Goal: Task Accomplishment & Management: Manage account settings

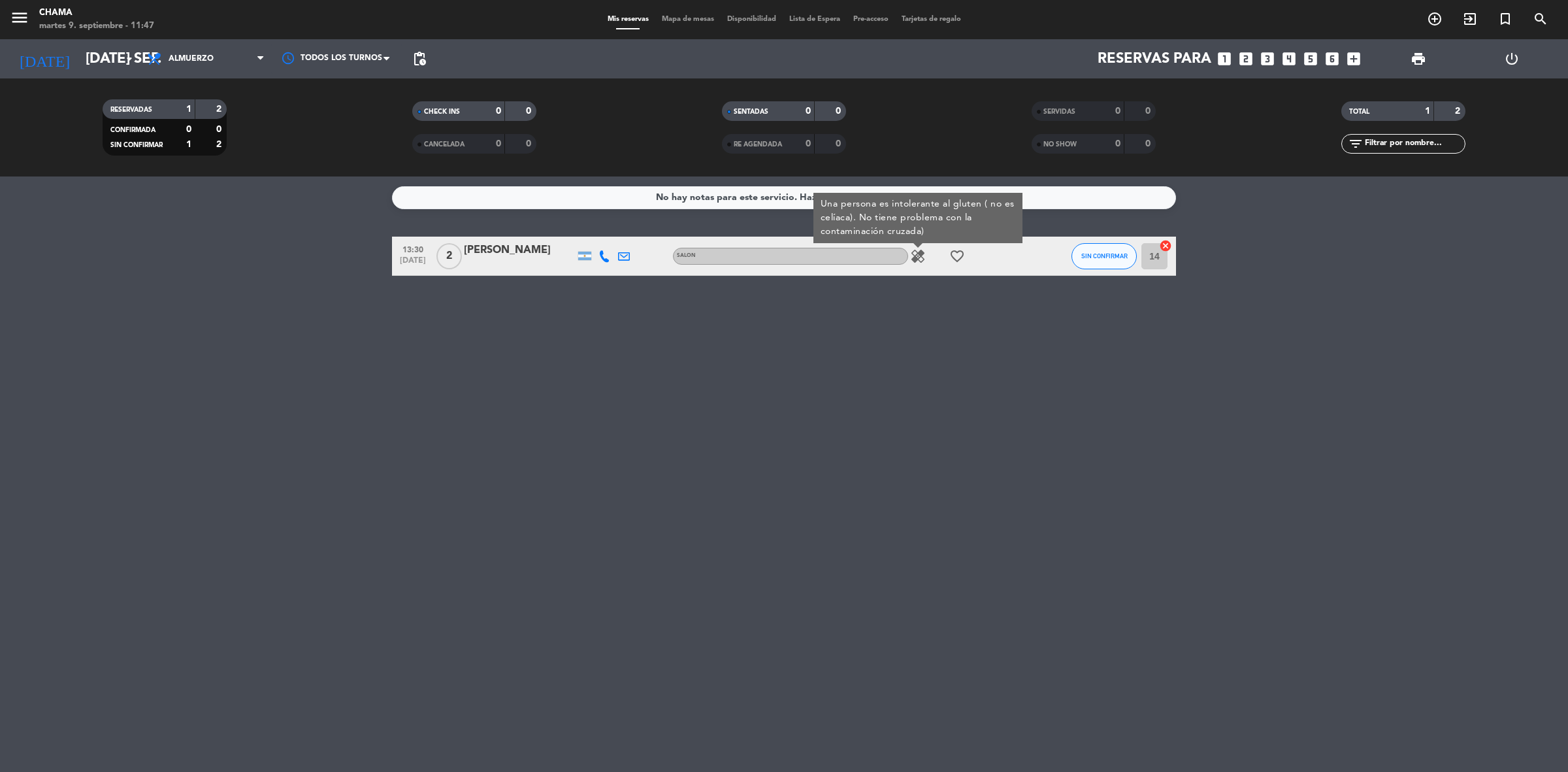
click at [501, 533] on div "No hay notas para este servicio. Haz clic para agregar una 13:30 [DATE] 2 [PERS…" at bounding box center [784, 474] width 1568 height 595
click at [912, 259] on icon "healing" at bounding box center [918, 256] width 16 height 16
click at [797, 595] on div "No hay notas para este servicio. Haz clic para agregar una 13:30 [DATE] 2 [PERS…" at bounding box center [784, 474] width 1568 height 595
click at [472, 654] on div "No hay notas para este servicio. Haz clic para agregar una 13:30 [DATE] 2 [PERS…" at bounding box center [784, 474] width 1568 height 595
click at [1331, 56] on icon "looks_6" at bounding box center [1332, 59] width 17 height 17
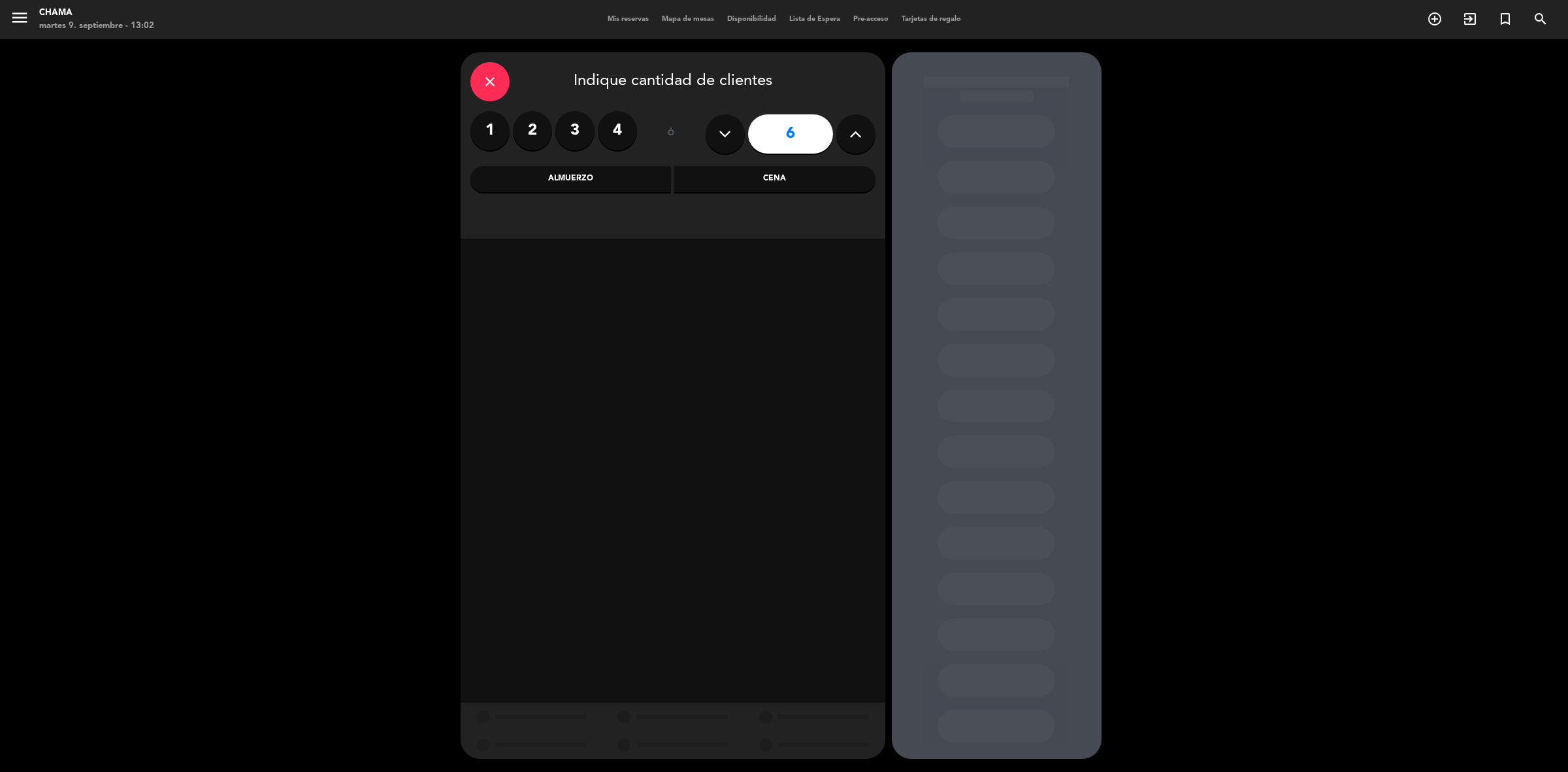
click at [711, 184] on div "Cena" at bounding box center [775, 178] width 201 height 26
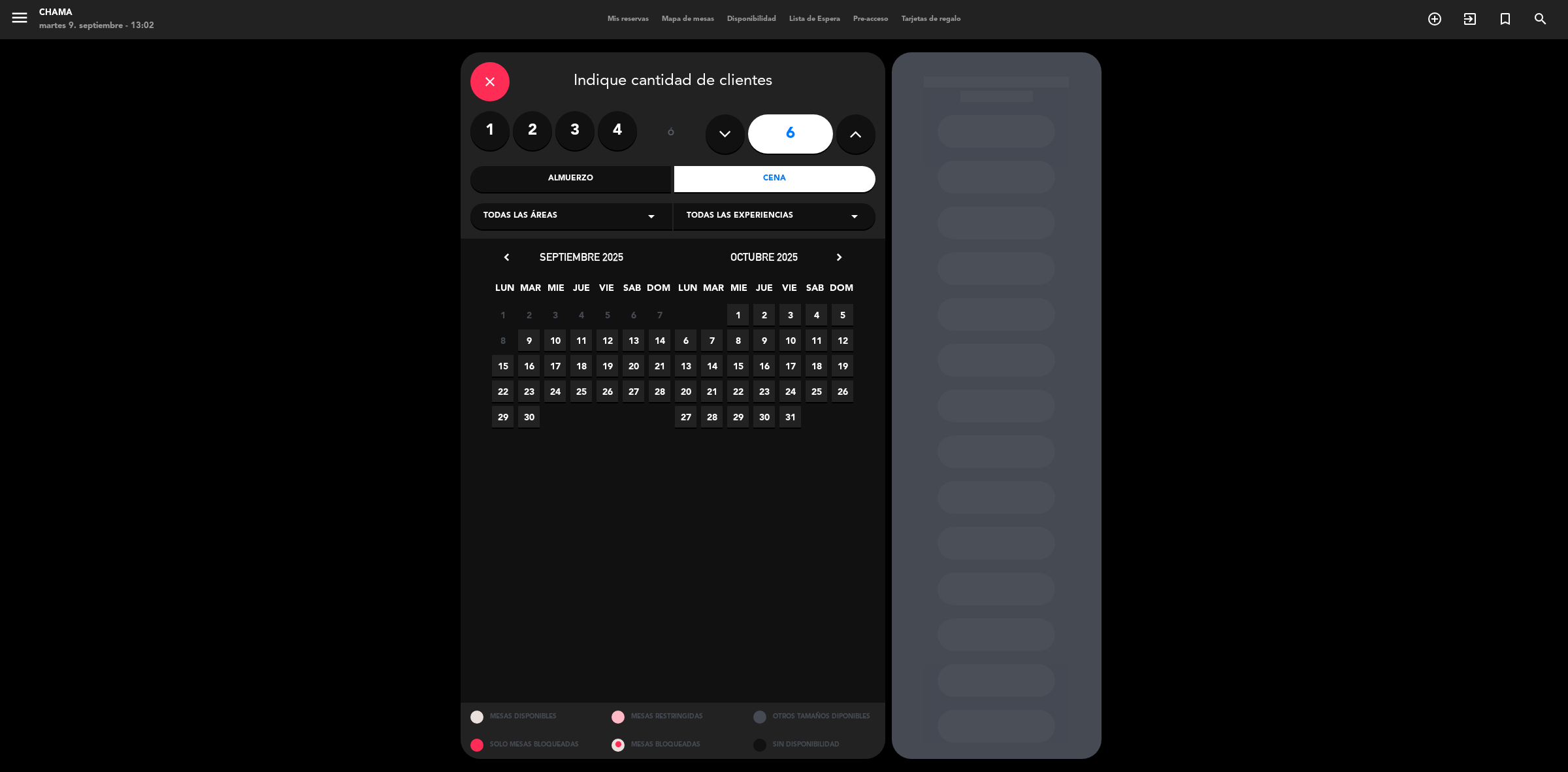
click at [554, 337] on span "10" at bounding box center [554, 340] width 22 height 22
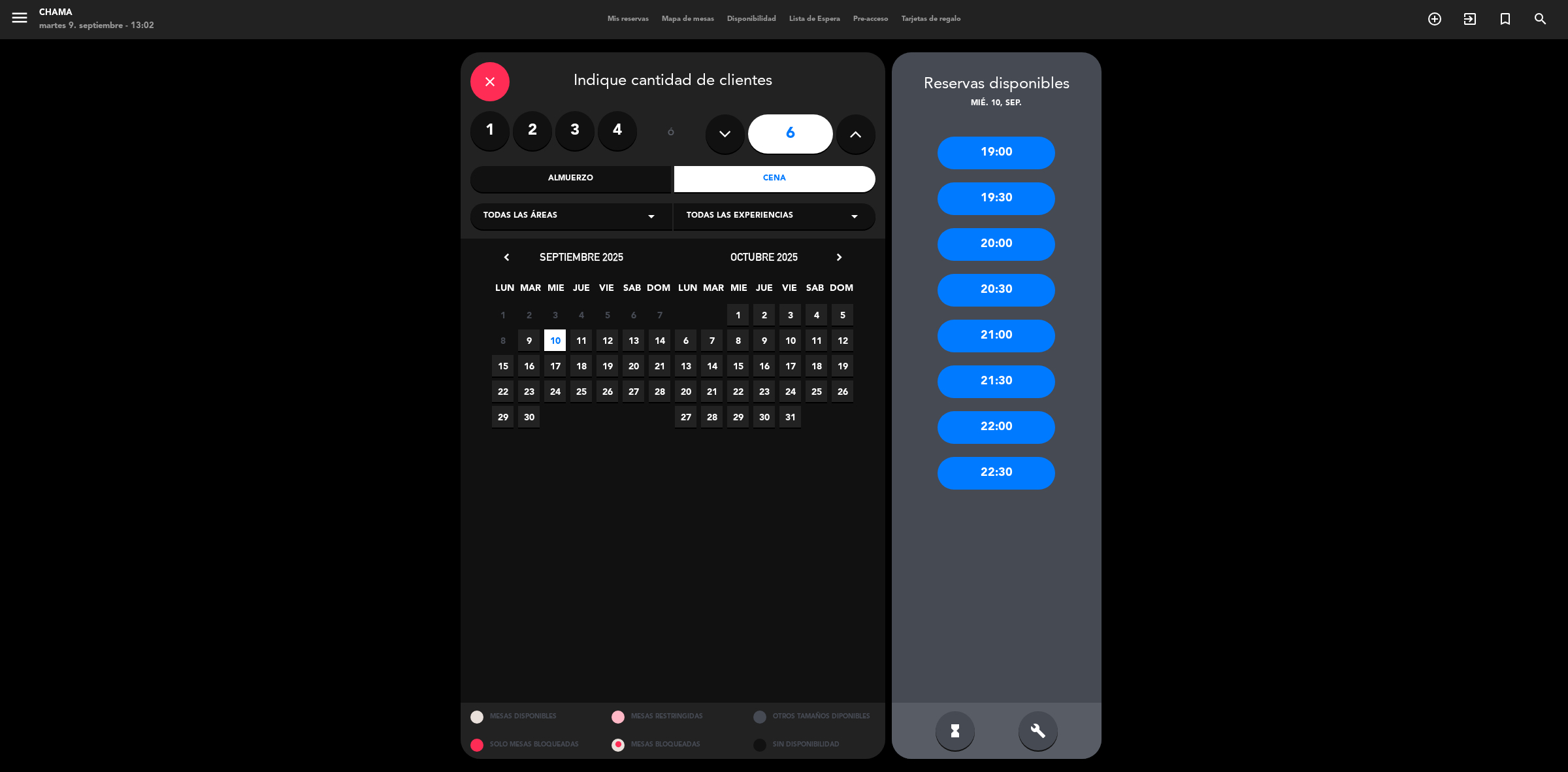
click at [974, 347] on div "21:00" at bounding box center [996, 335] width 117 height 32
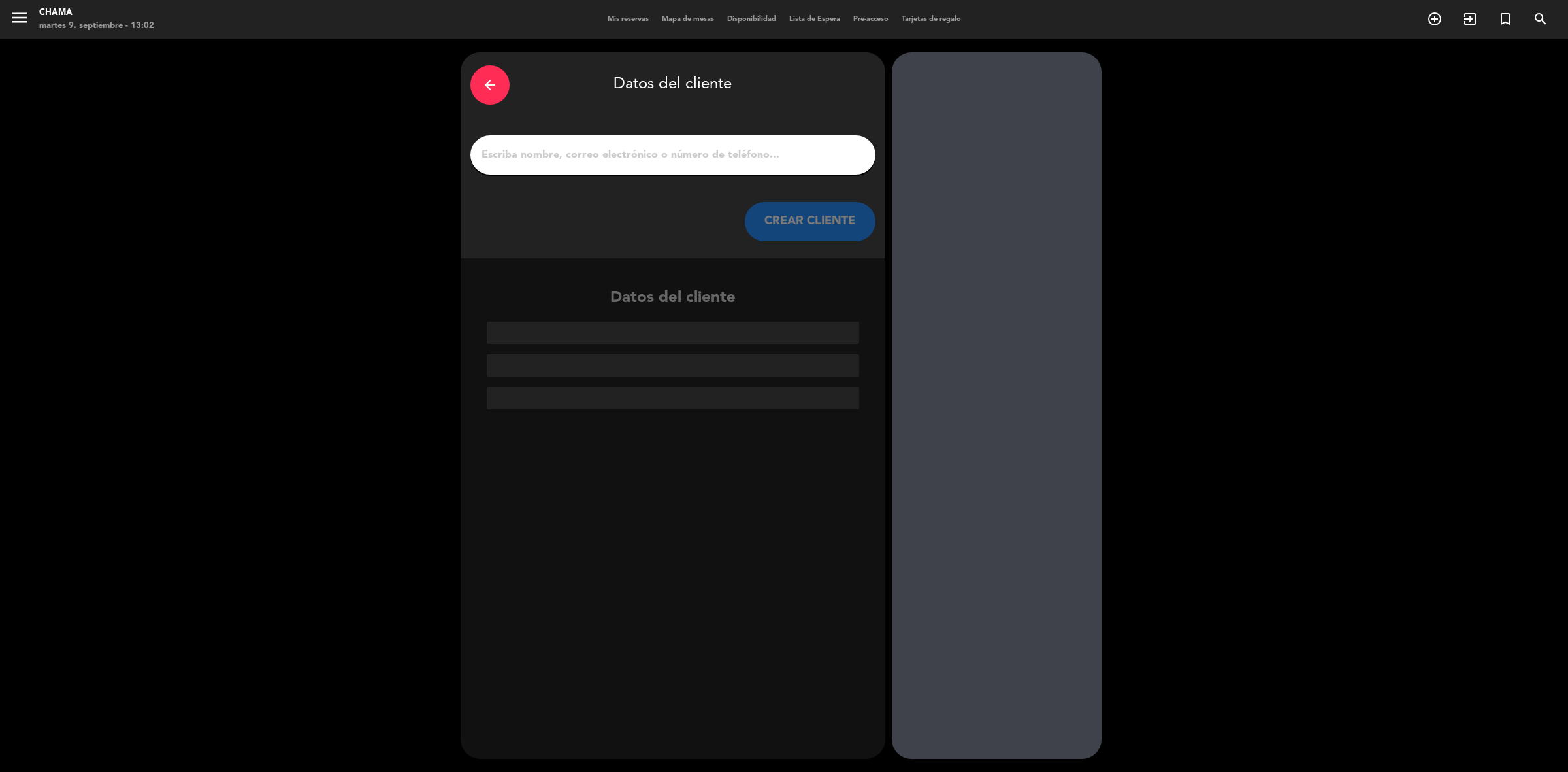
click at [690, 149] on input "1" at bounding box center [673, 155] width 386 height 19
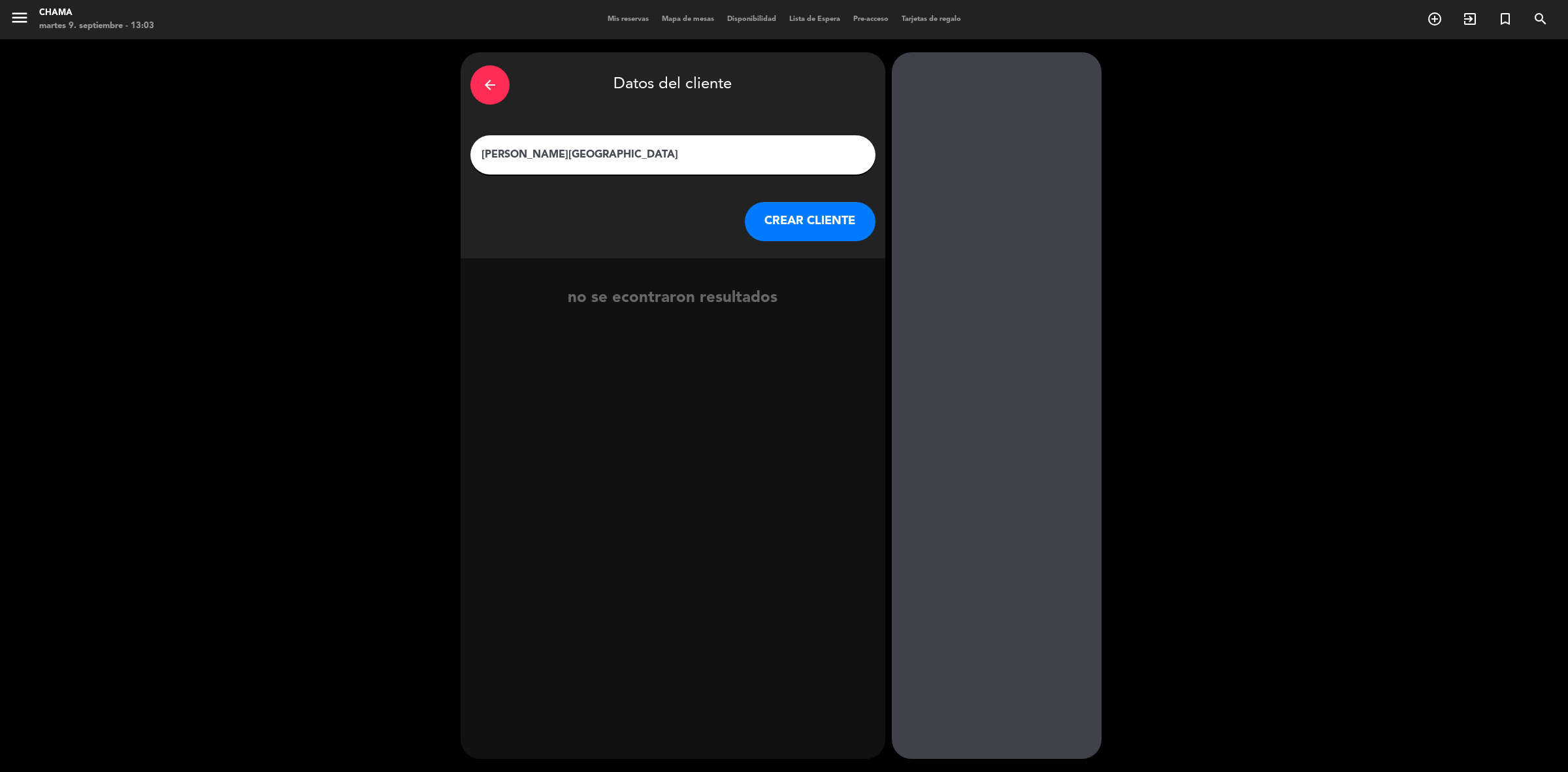
type input "[PERSON_NAME][GEOGRAPHIC_DATA]"
click at [799, 214] on button "CREAR CLIENTE" at bounding box center [810, 221] width 131 height 39
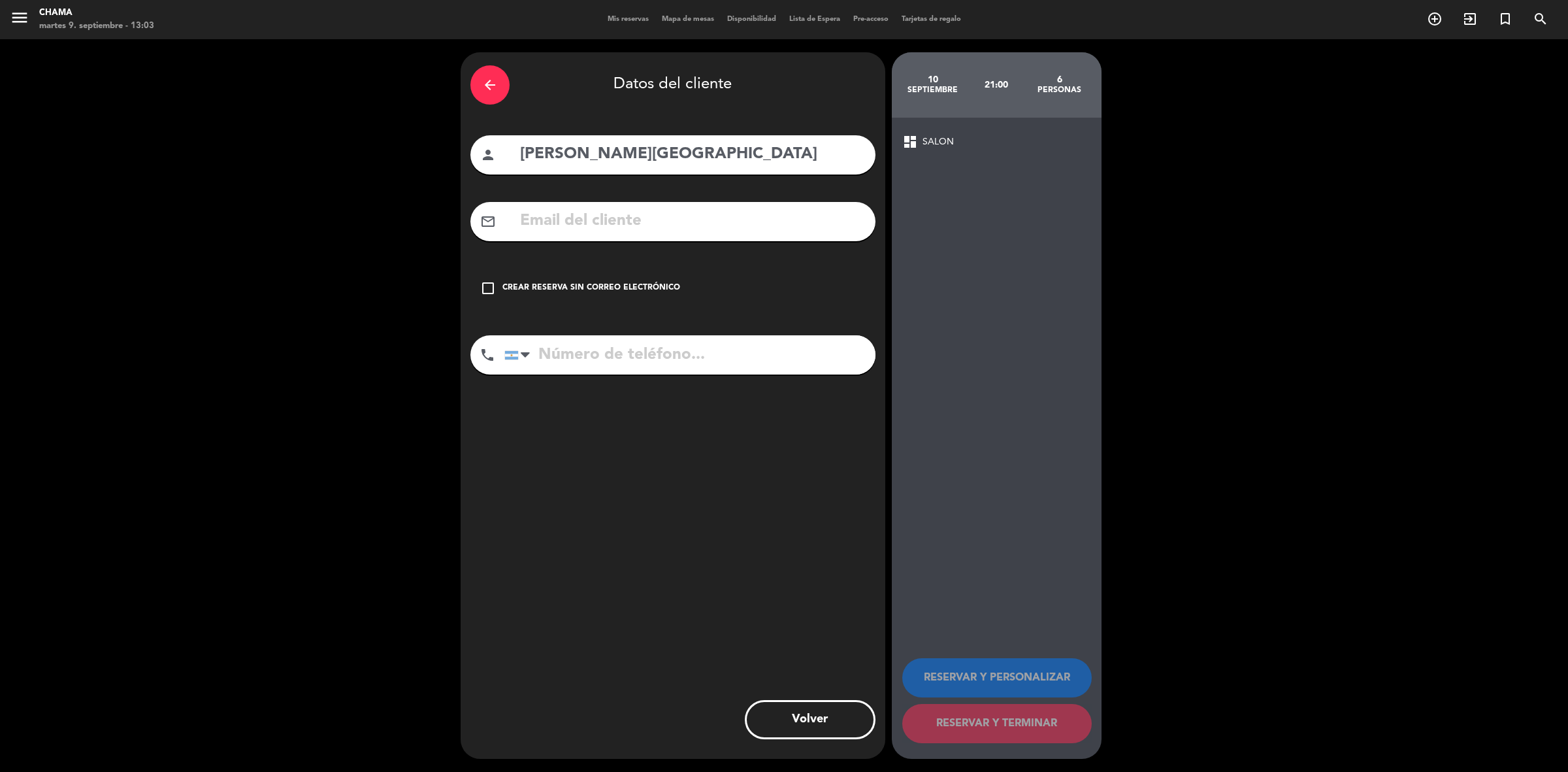
click at [491, 283] on icon "check_box_outline_blank" at bounding box center [488, 288] width 16 height 16
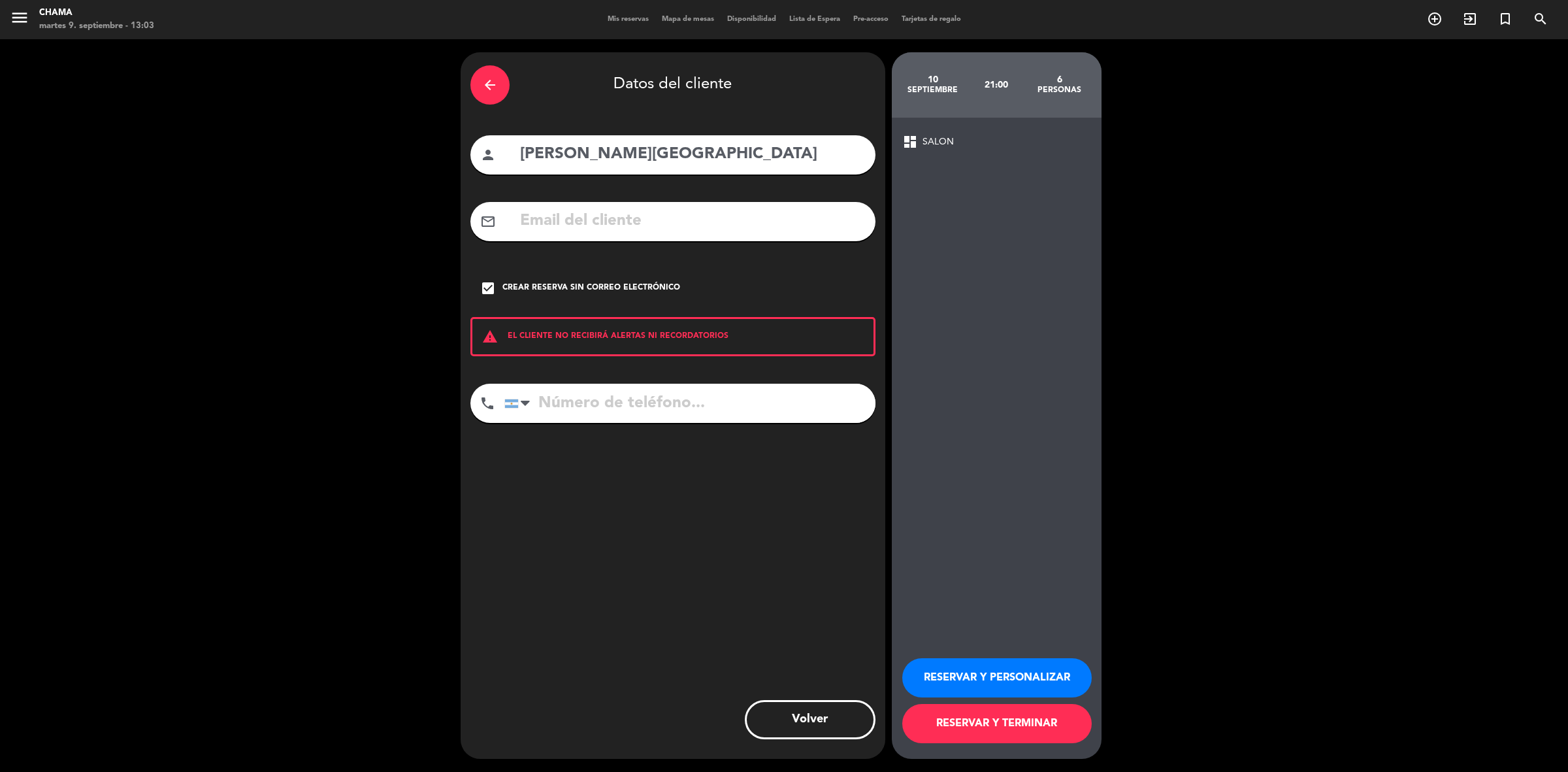
click at [1040, 680] on button "RESERVAR Y PERSONALIZAR" at bounding box center [997, 677] width 189 height 39
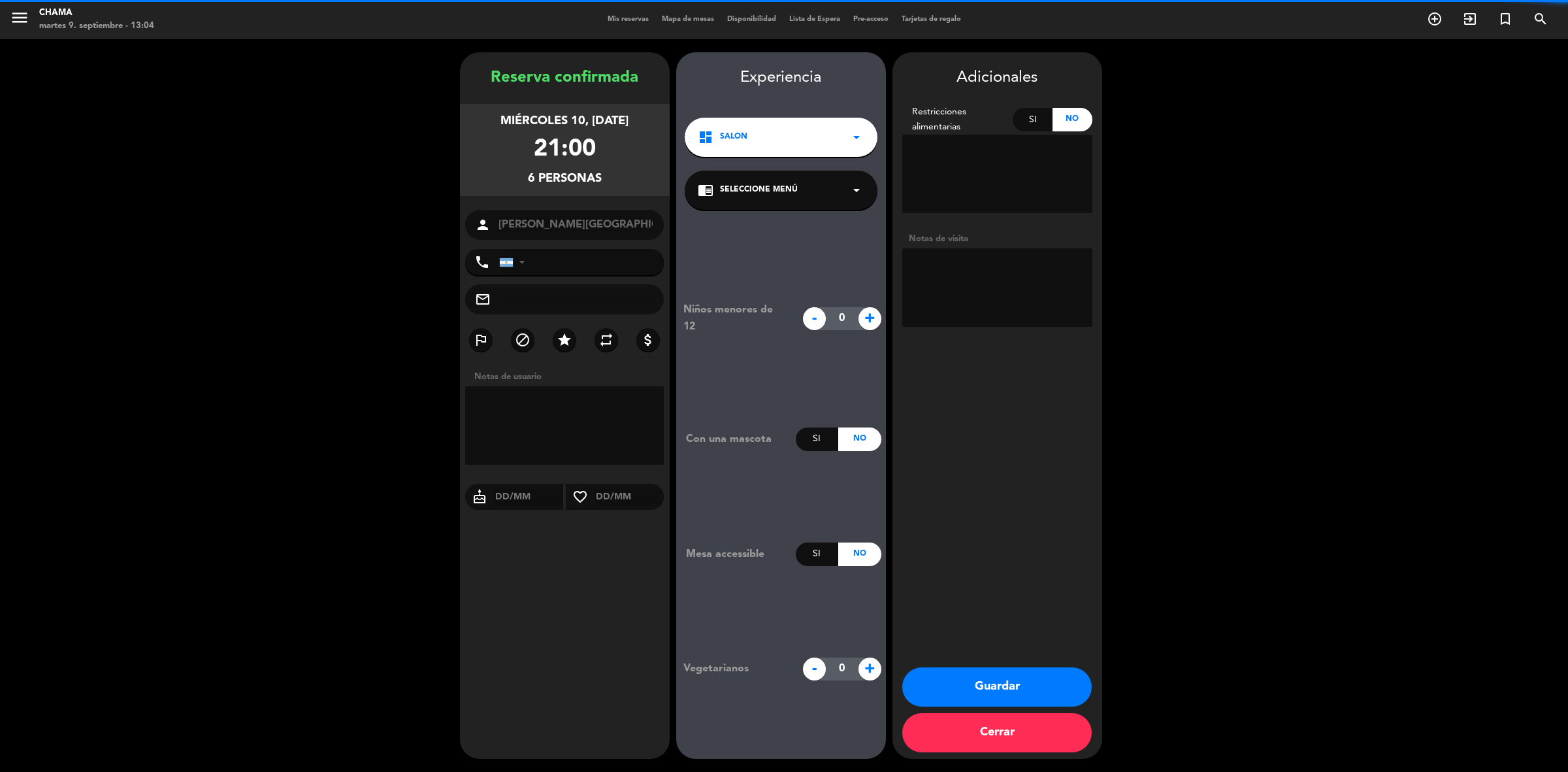
click at [948, 265] on textarea at bounding box center [997, 288] width 190 height 78
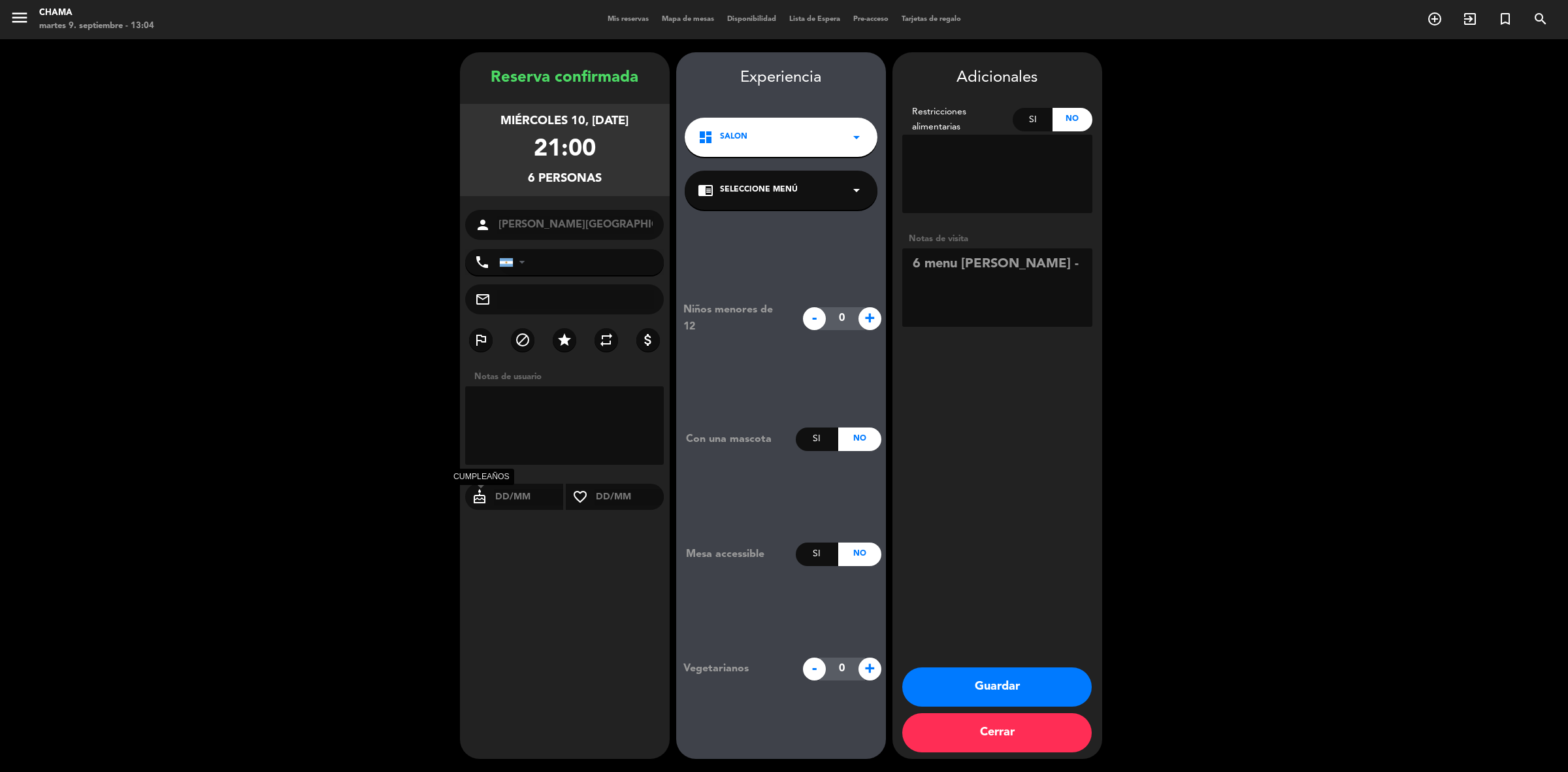
type textarea "6 menu [PERSON_NAME] -"
click at [474, 498] on icon "cake" at bounding box center [479, 497] width 28 height 16
click at [497, 502] on input "text" at bounding box center [529, 497] width 70 height 17
type input "10/09"
click at [948, 318] on textarea at bounding box center [997, 288] width 190 height 78
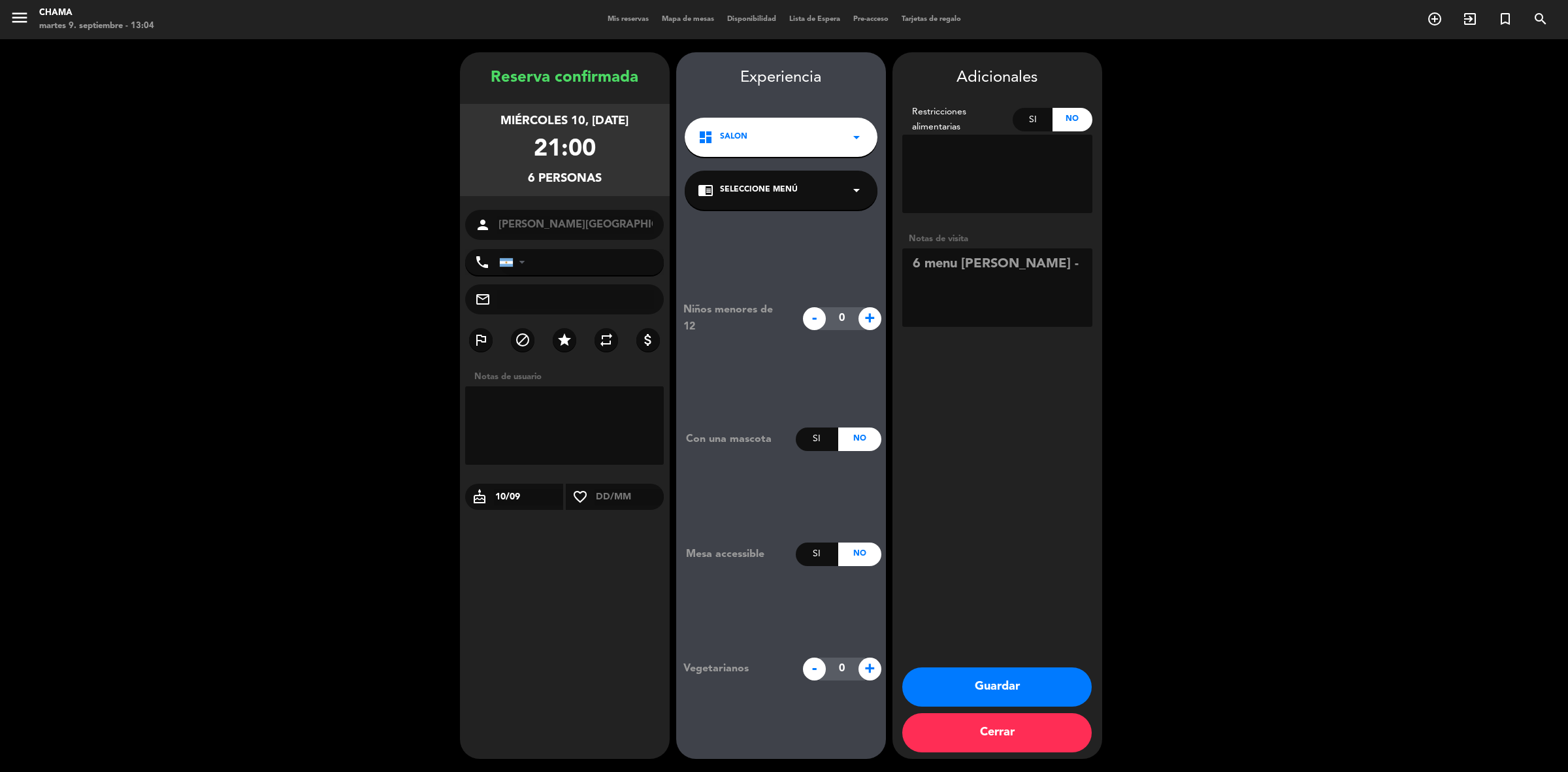
click at [1010, 272] on textarea at bounding box center [997, 288] width 190 height 78
click at [1002, 284] on textarea at bounding box center [997, 288] width 190 height 78
type textarea "6 menu [PERSON_NAME] una torta pequeña por cumple"
click at [941, 681] on button "Guardar" at bounding box center [997, 687] width 189 height 39
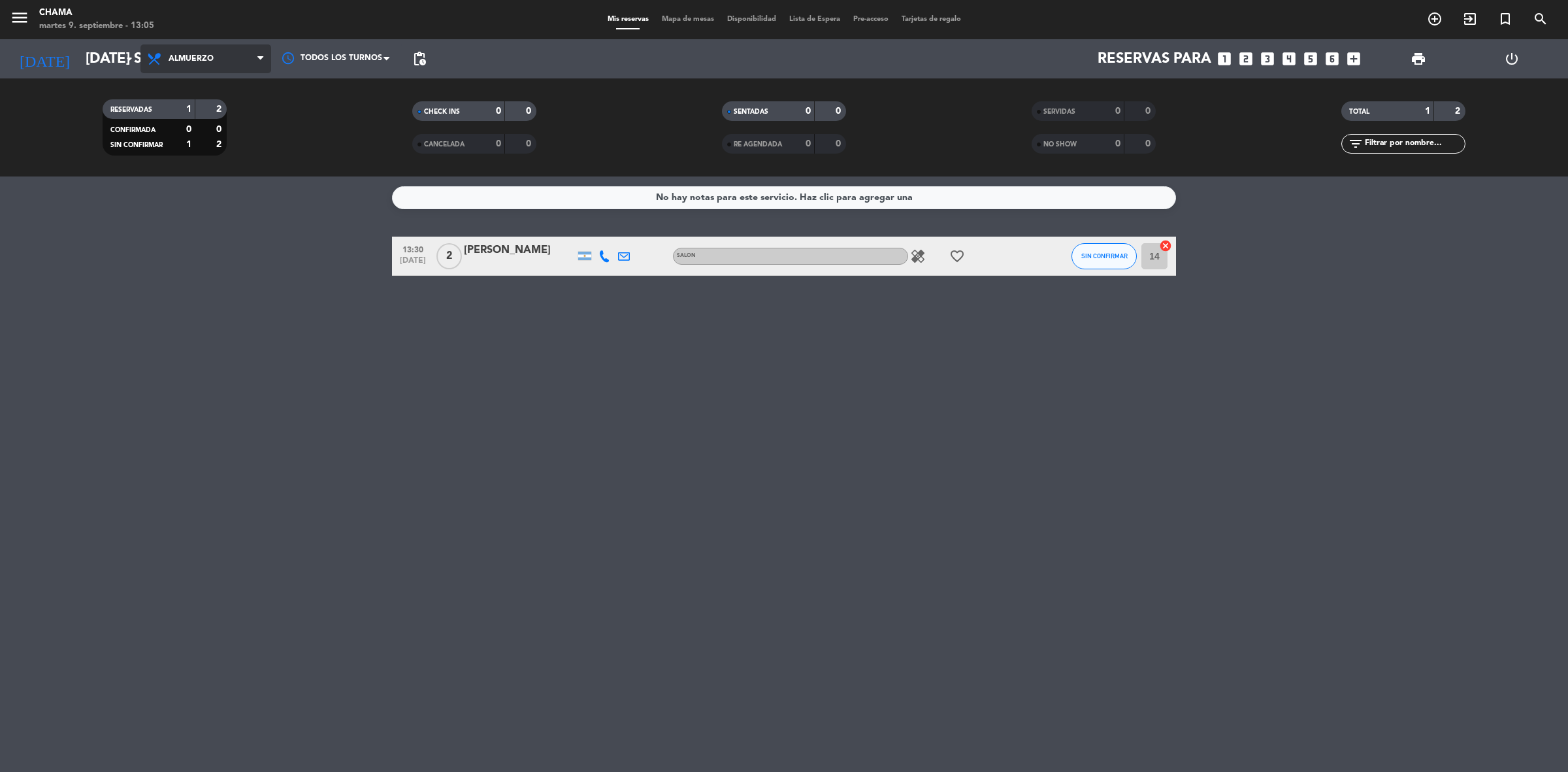
click at [180, 61] on span "Almuerzo" at bounding box center [191, 59] width 45 height 9
click at [203, 90] on div "menu CHAMA martes 9. septiembre - 13:05 Mis reservas Mapa de mesas Disponibilid…" at bounding box center [784, 88] width 1568 height 176
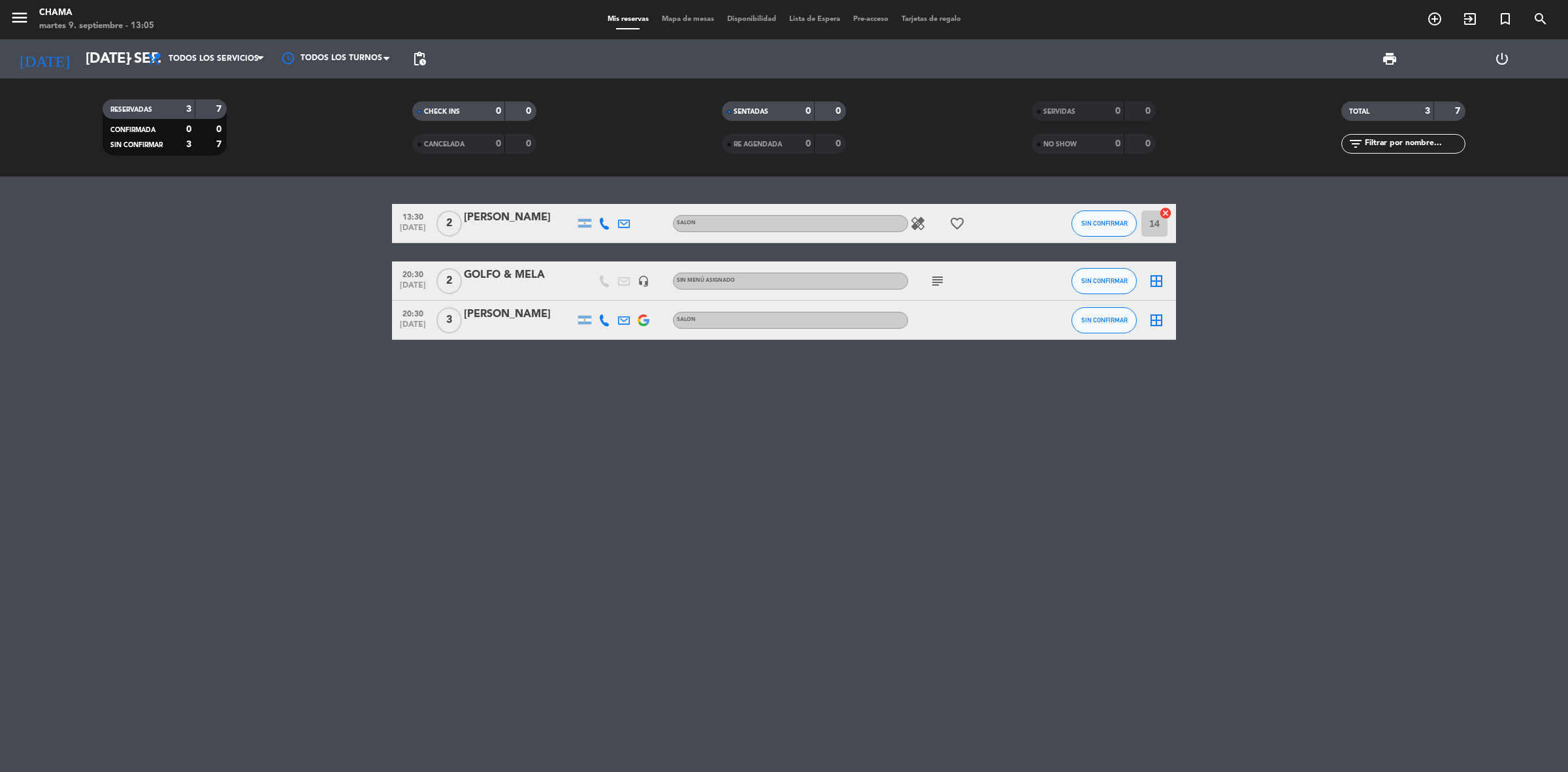
click at [937, 274] on icon "subject" at bounding box center [937, 281] width 16 height 16
click at [1154, 282] on icon "border_all" at bounding box center [1157, 281] width 16 height 16
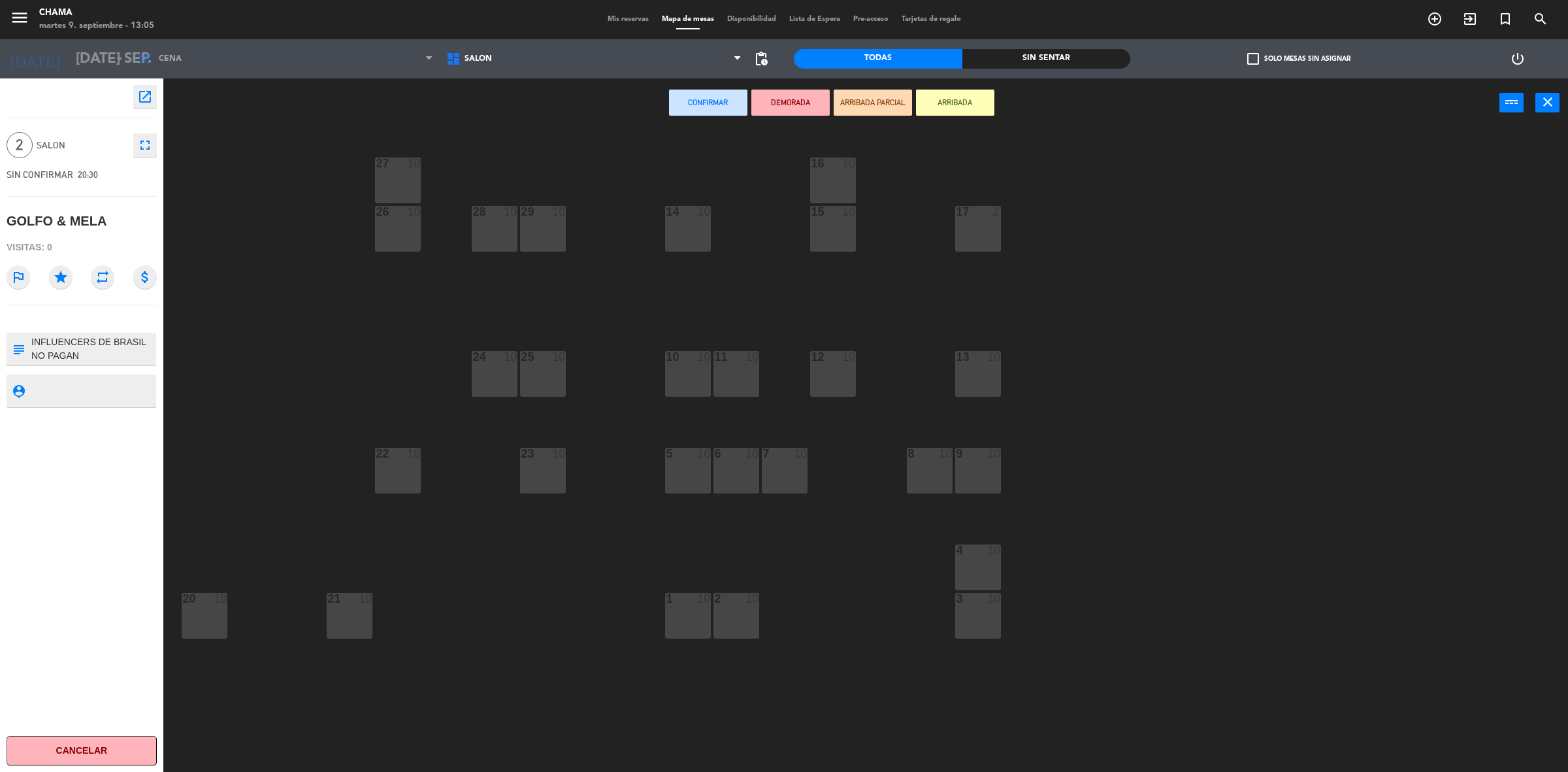
click at [846, 381] on div "12 10" at bounding box center [833, 374] width 46 height 46
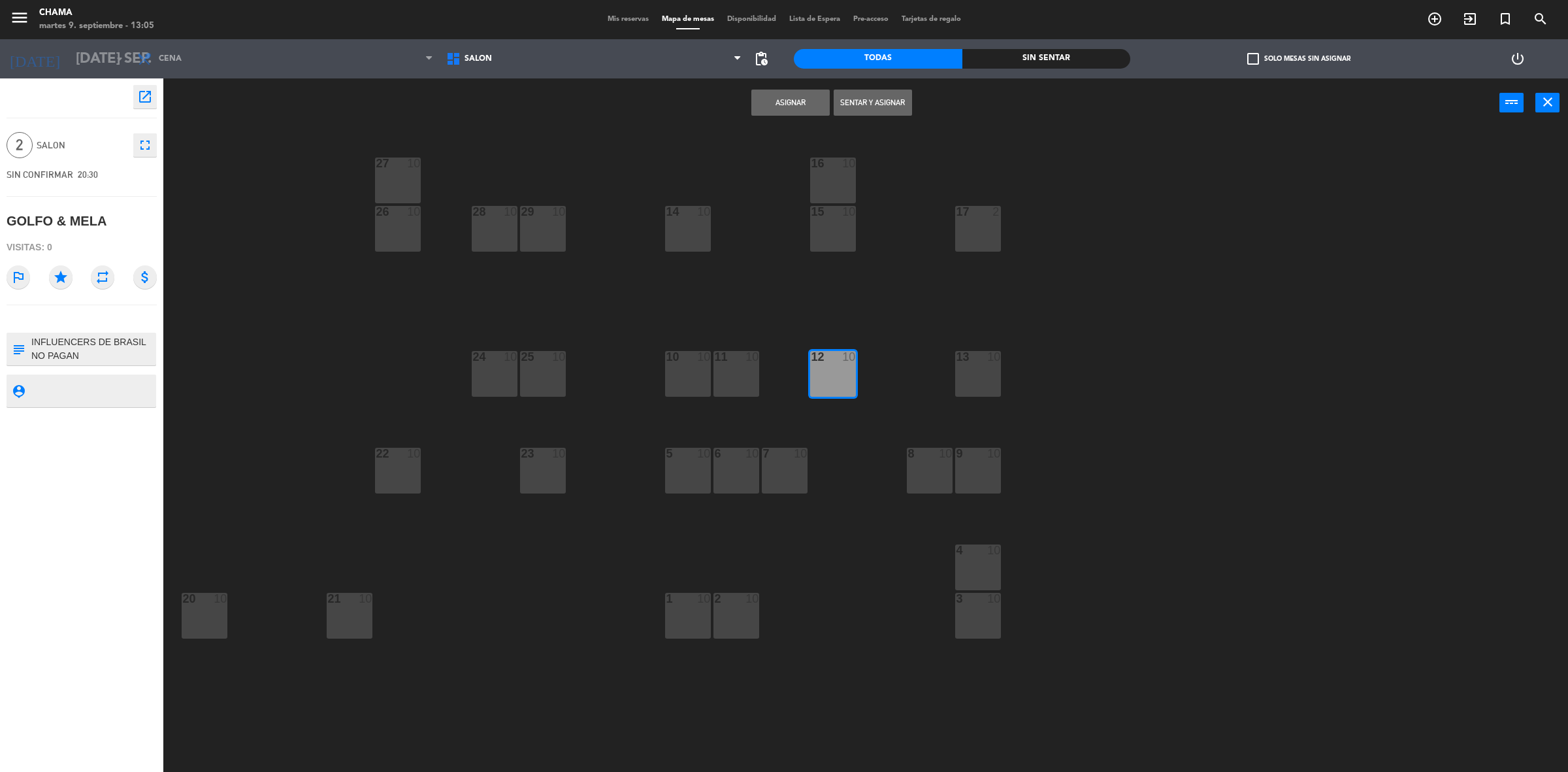
click at [804, 86] on div "Asignar Sentar y Asignar power_input close" at bounding box center [831, 103] width 1336 height 50
click at [786, 105] on button "Asignar" at bounding box center [790, 102] width 78 height 26
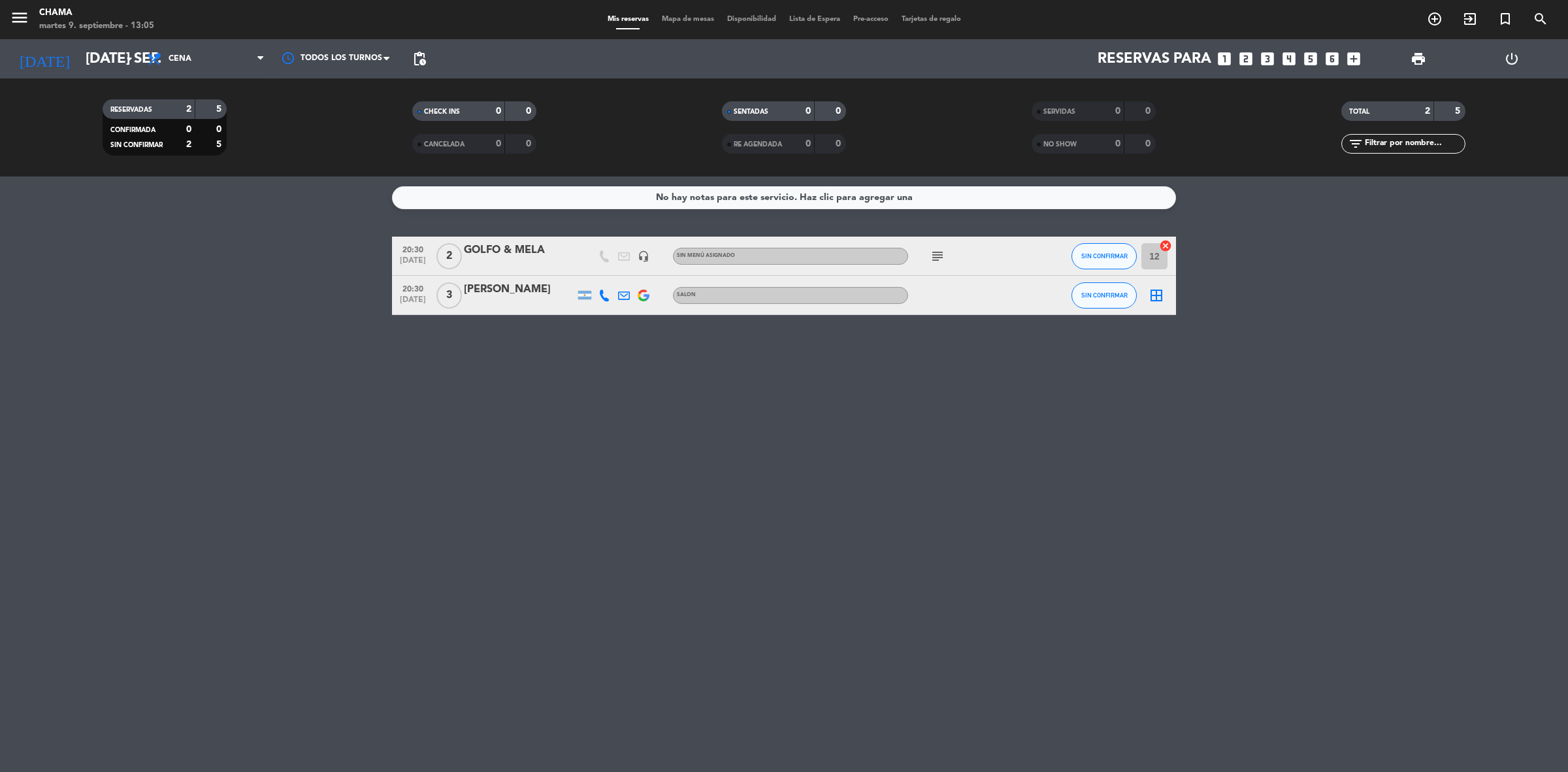
click at [1158, 294] on icon "border_all" at bounding box center [1157, 296] width 16 height 16
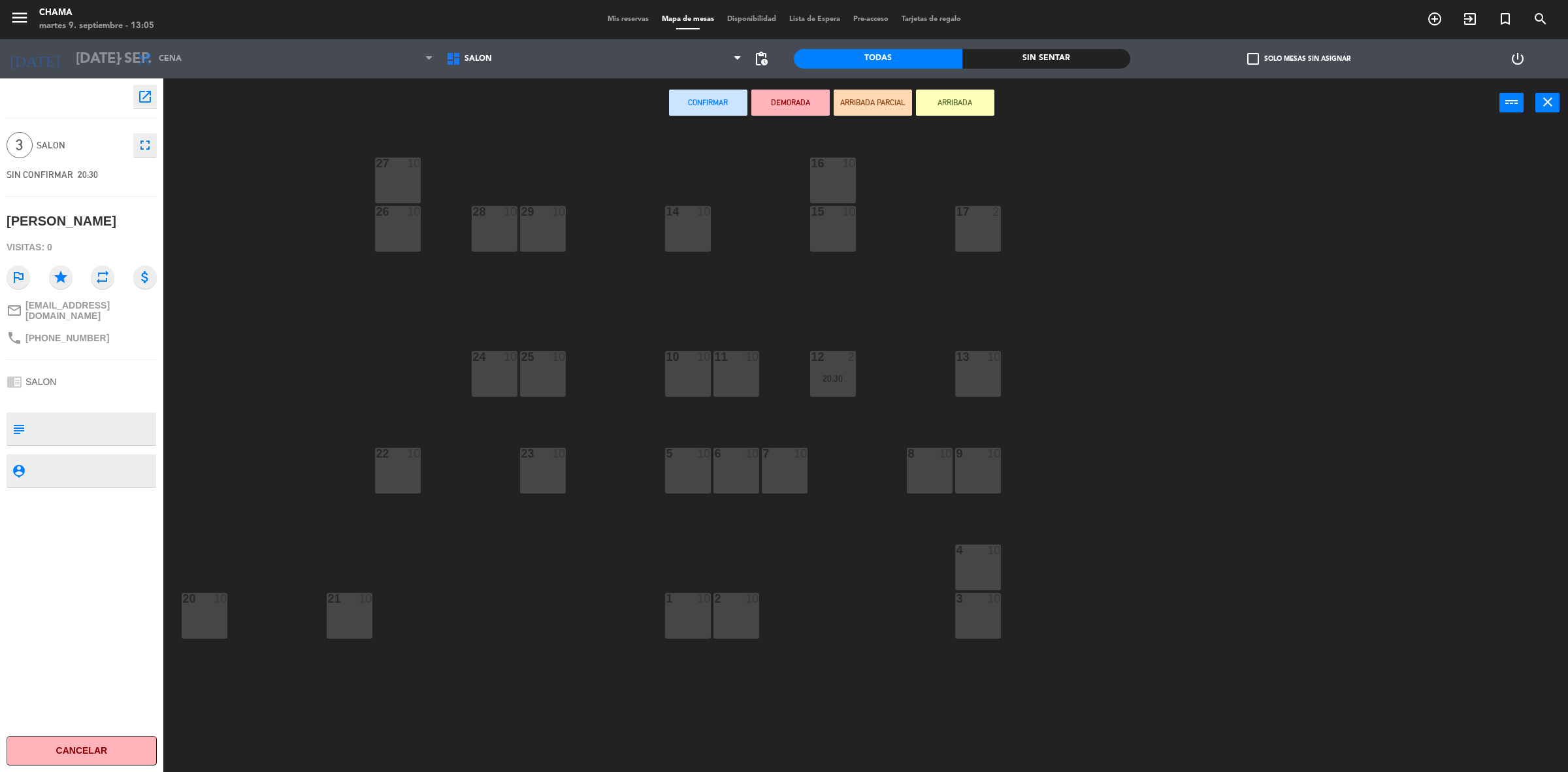
click at [684, 388] on div "10 10" at bounding box center [688, 374] width 46 height 46
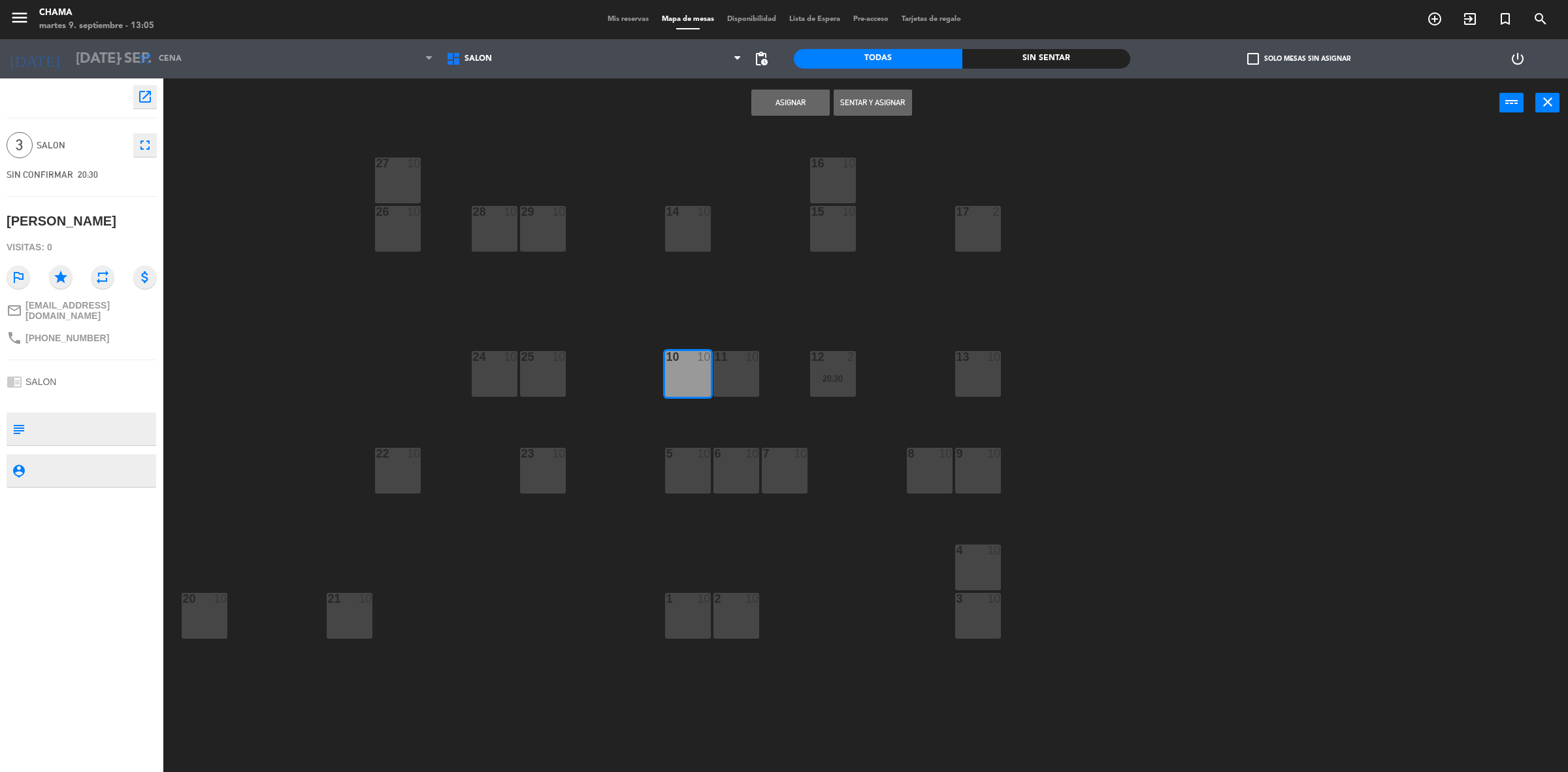
click at [821, 113] on button "Asignar" at bounding box center [790, 102] width 78 height 26
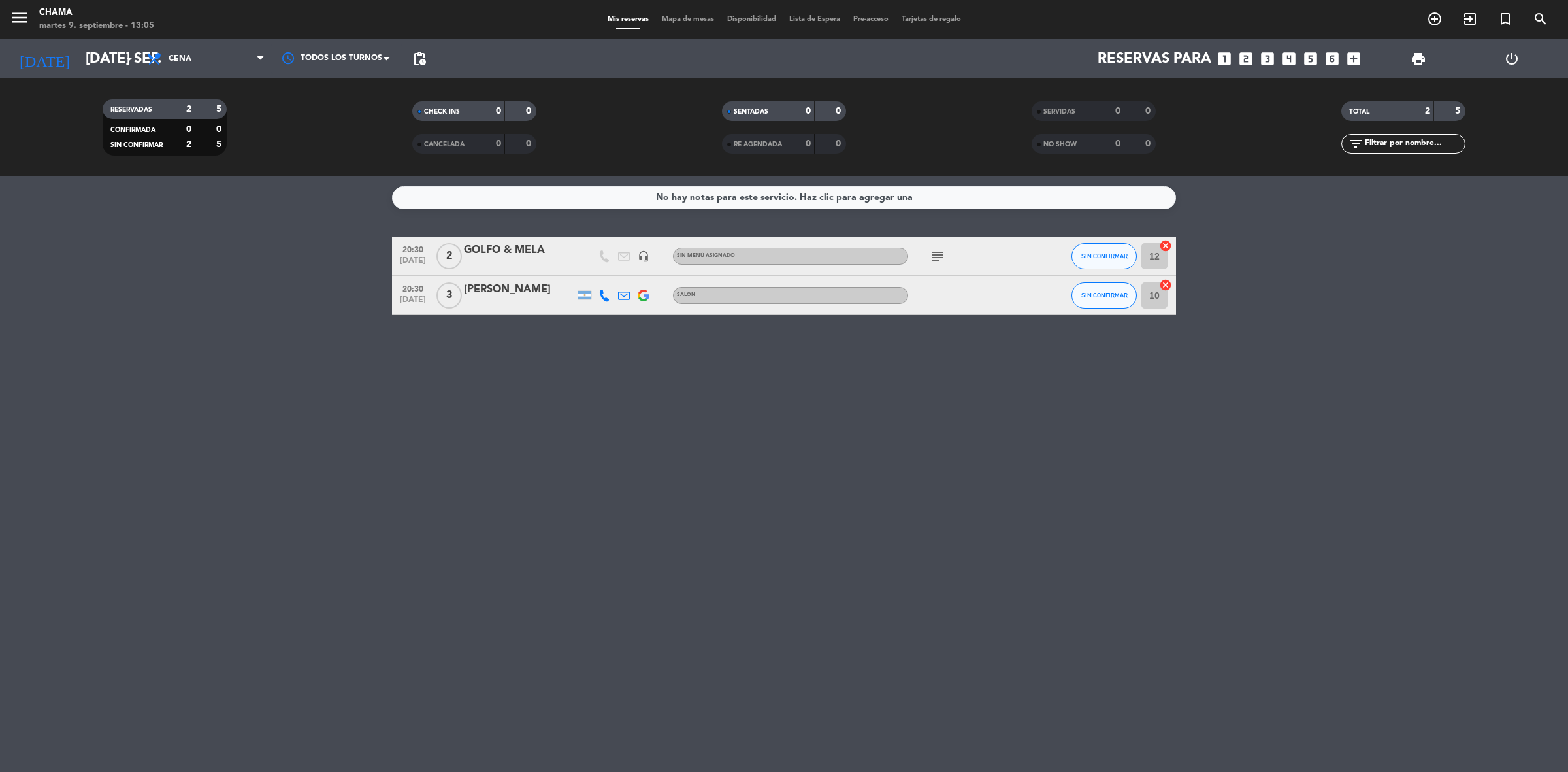
click at [1305, 60] on icon "looks_5" at bounding box center [1310, 59] width 17 height 17
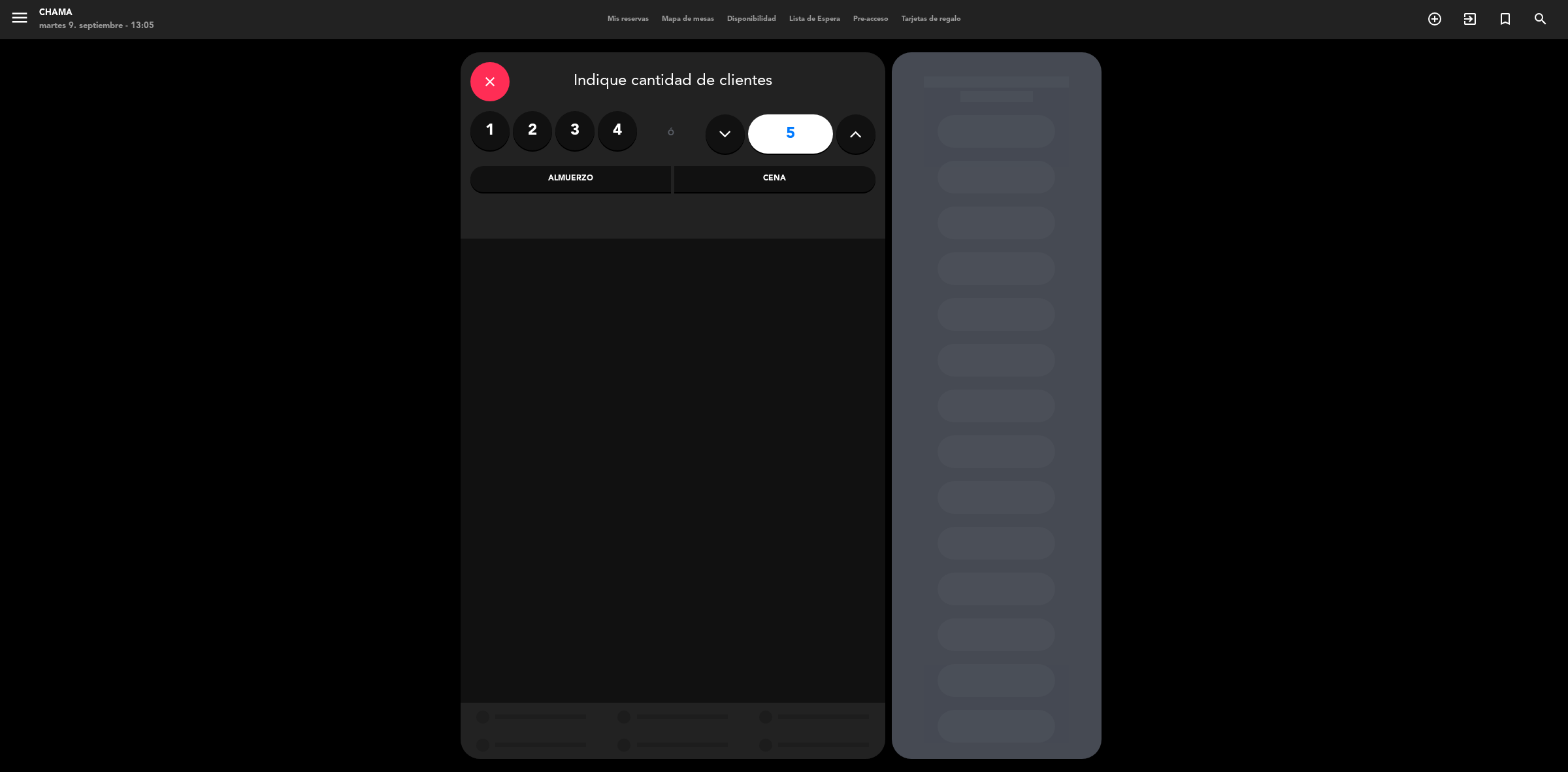
click at [725, 182] on div "Cena" at bounding box center [775, 178] width 201 height 26
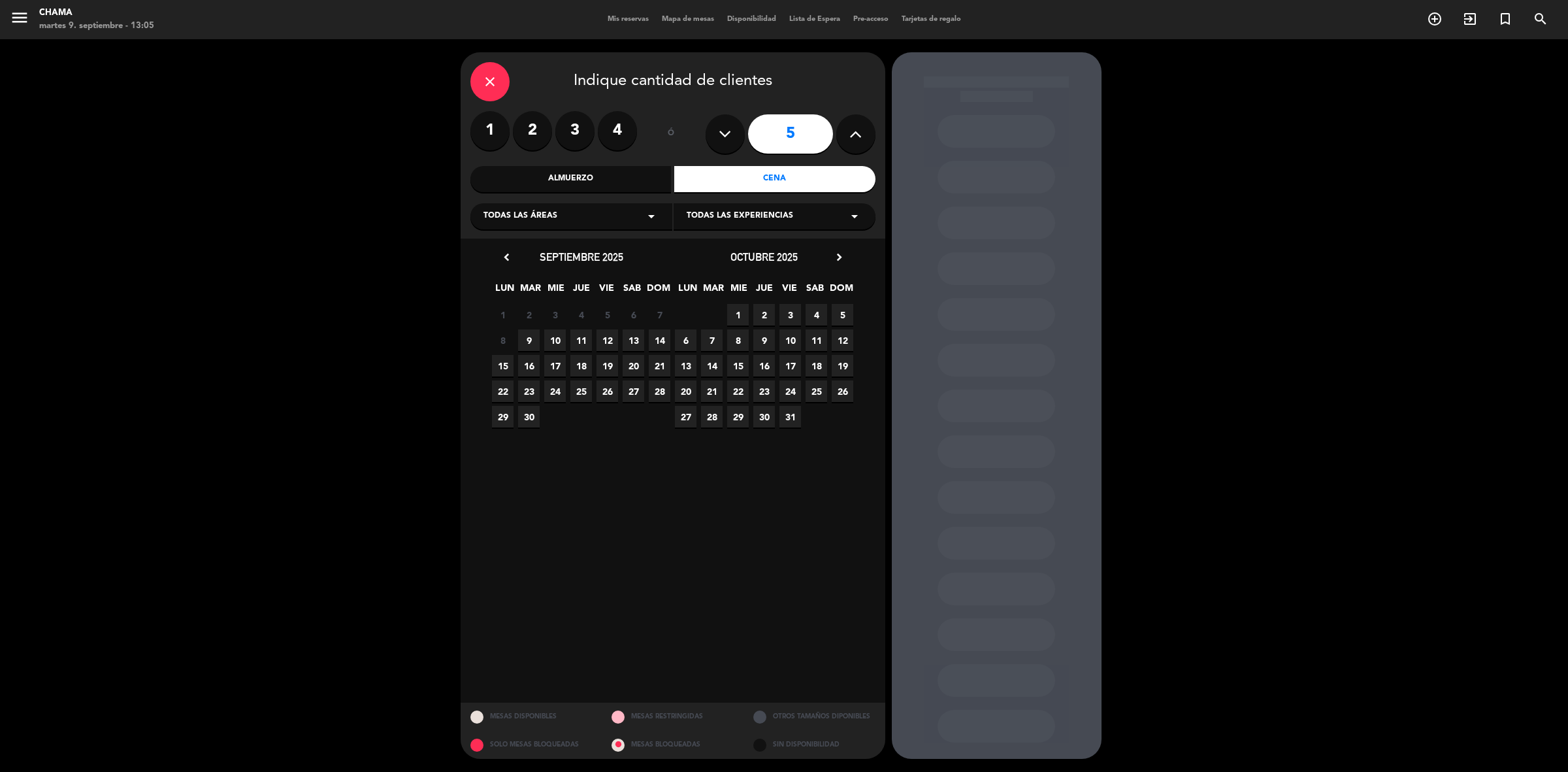
click at [554, 341] on span "10" at bounding box center [554, 340] width 22 height 22
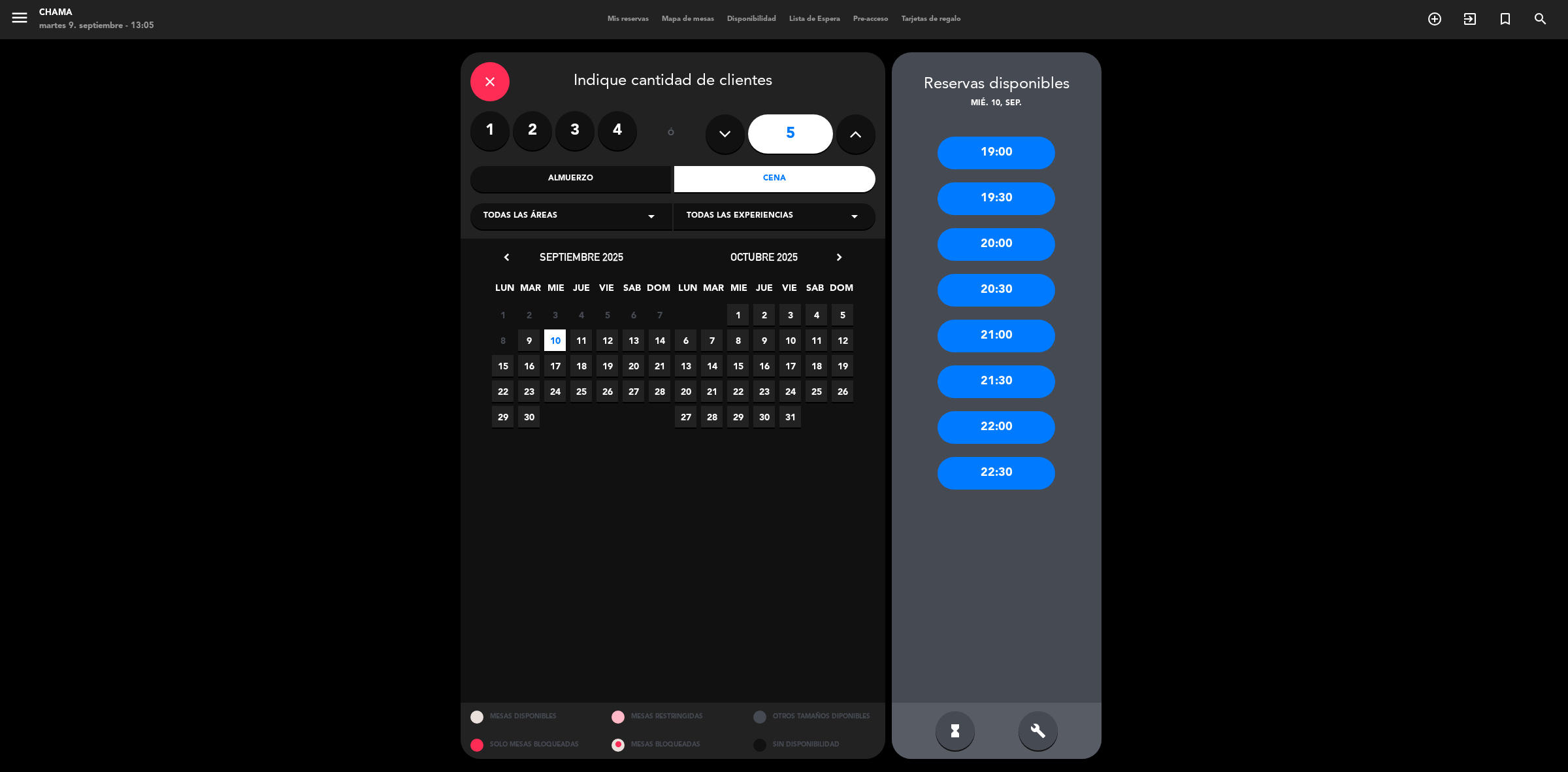
click at [1002, 344] on div "21:00" at bounding box center [996, 335] width 117 height 32
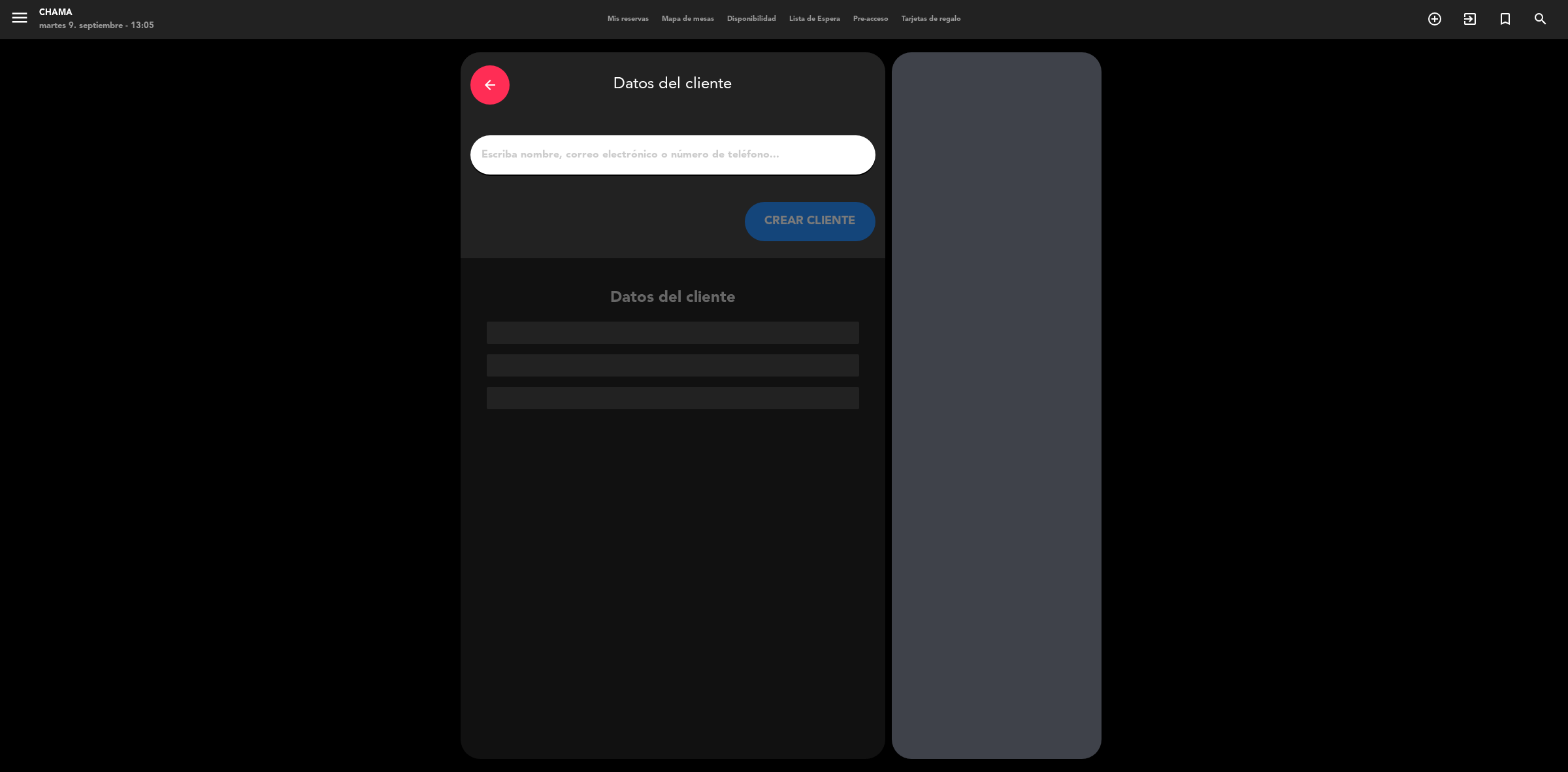
click at [769, 154] on input "1" at bounding box center [673, 155] width 386 height 19
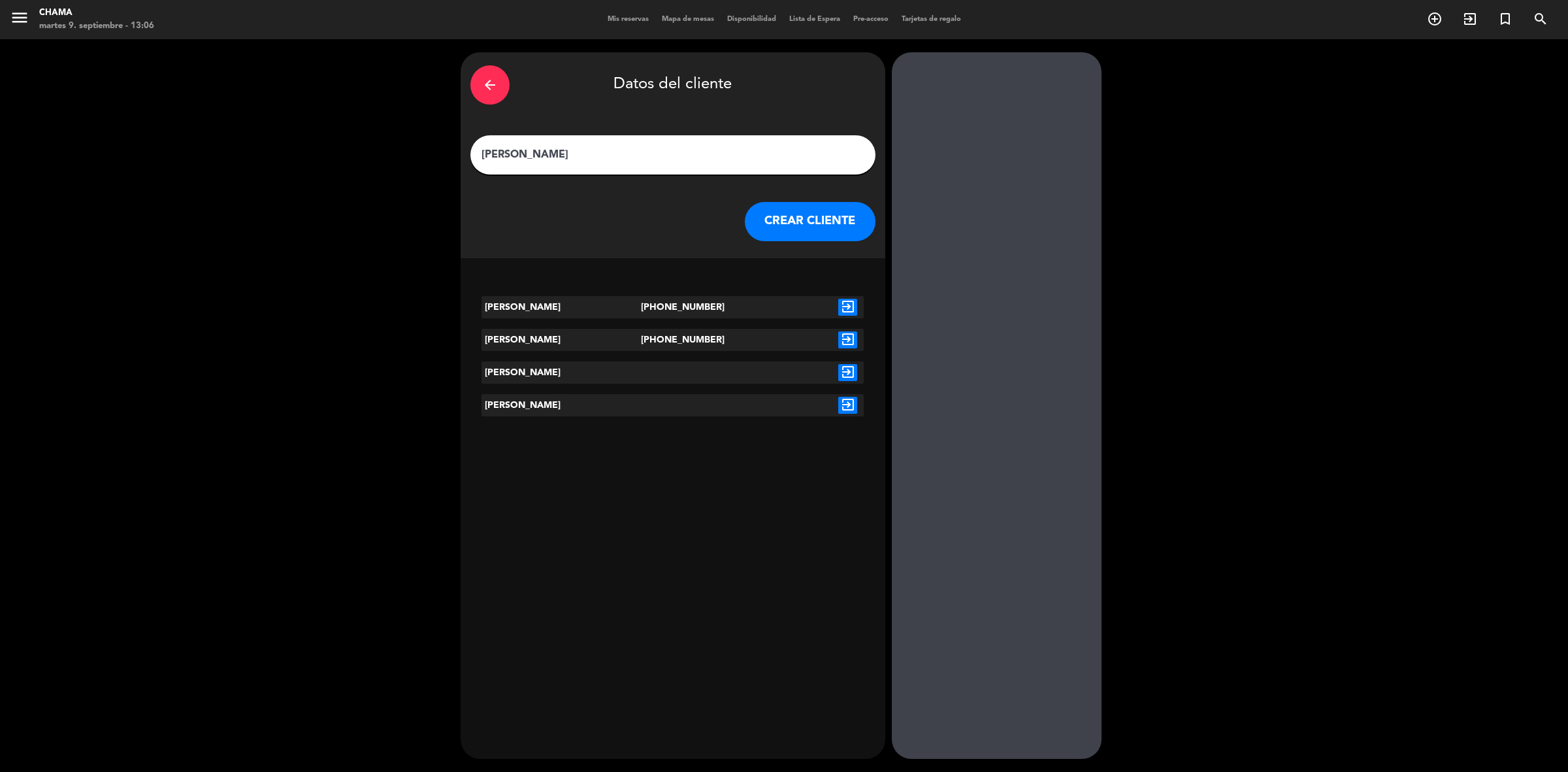
type input "[PERSON_NAME]"
click at [559, 340] on div "[PERSON_NAME]" at bounding box center [561, 340] width 160 height 23
click at [851, 345] on icon "exit_to_app" at bounding box center [847, 340] width 19 height 17
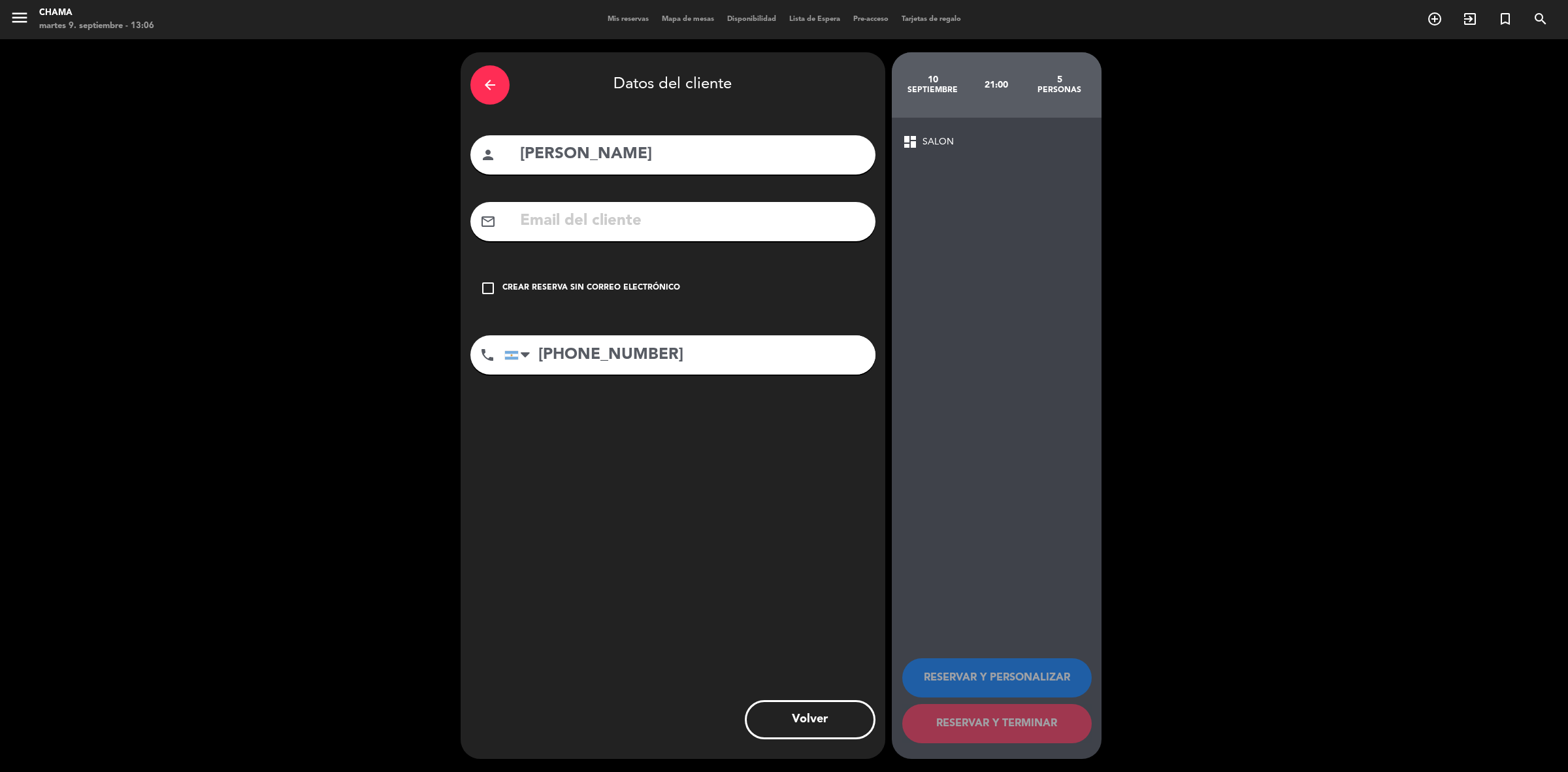
click at [492, 285] on icon "check_box_outline_blank" at bounding box center [488, 288] width 16 height 16
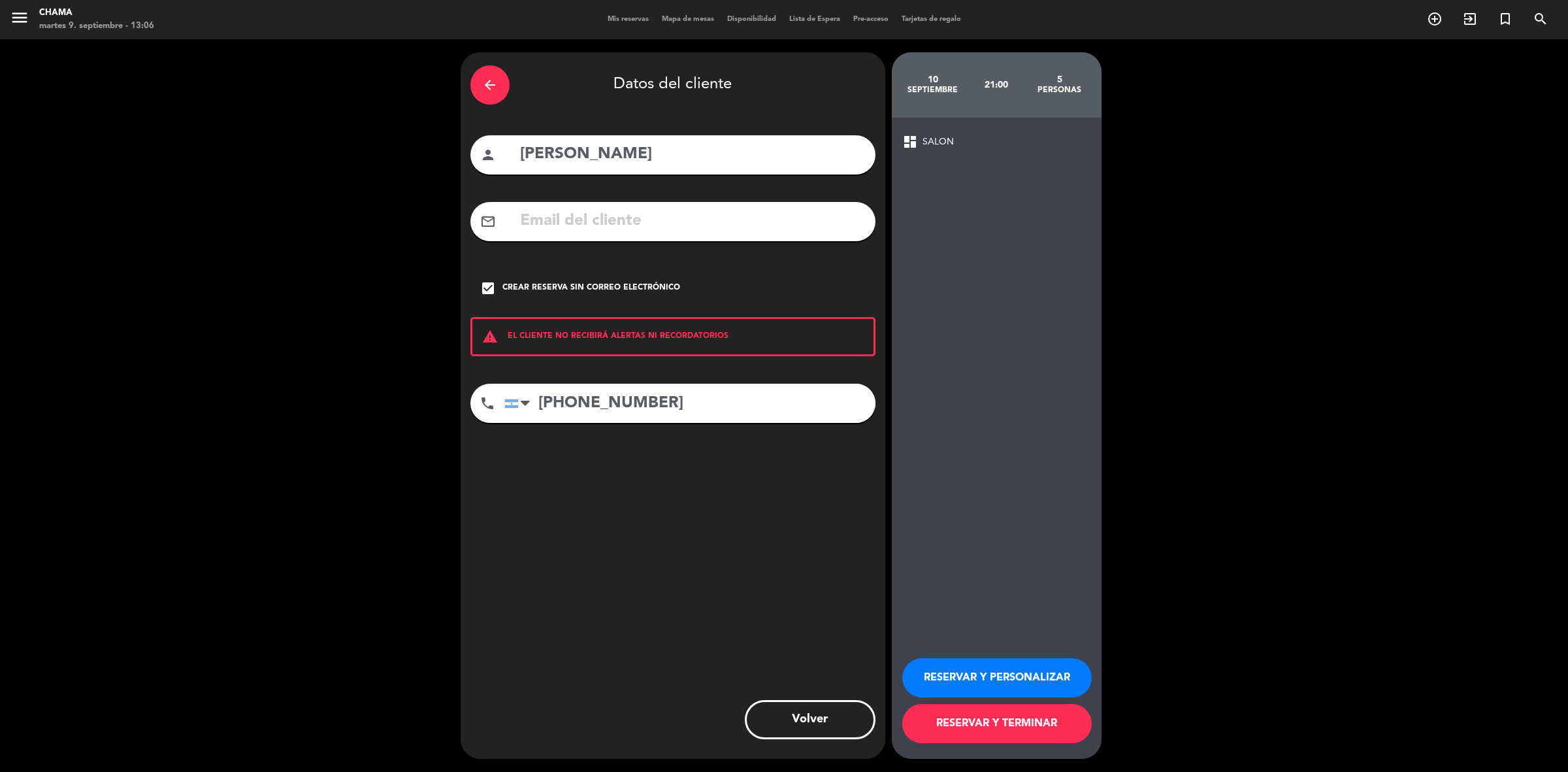
click at [951, 683] on button "RESERVAR Y PERSONALIZAR" at bounding box center [997, 677] width 189 height 39
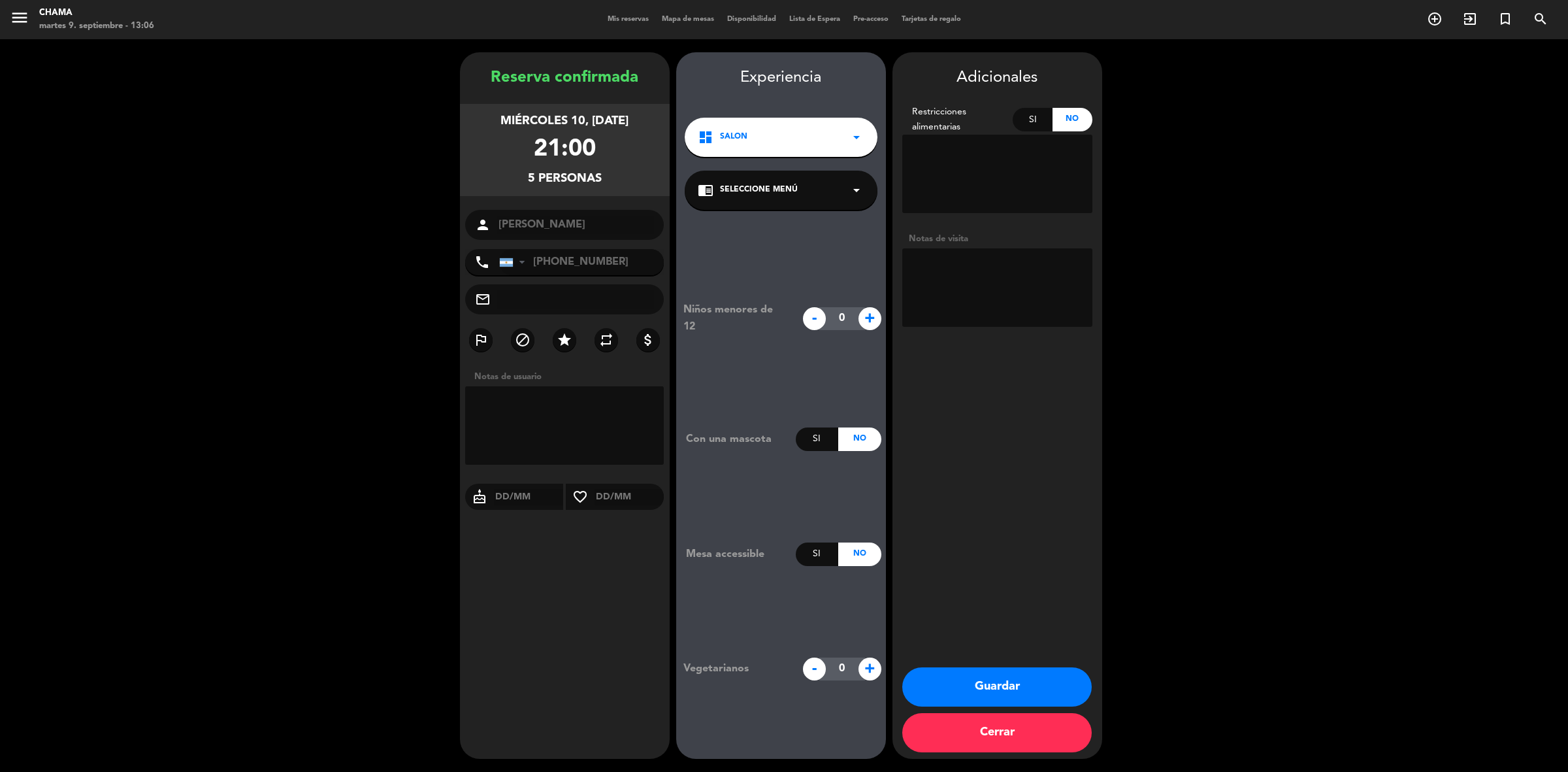
click at [501, 502] on input "text" at bounding box center [529, 497] width 70 height 17
type input "10/09"
click at [941, 288] on textarea at bounding box center [997, 288] width 190 height 78
type textarea "cumple ali m15"
click at [992, 681] on button "Guardar" at bounding box center [997, 687] width 189 height 39
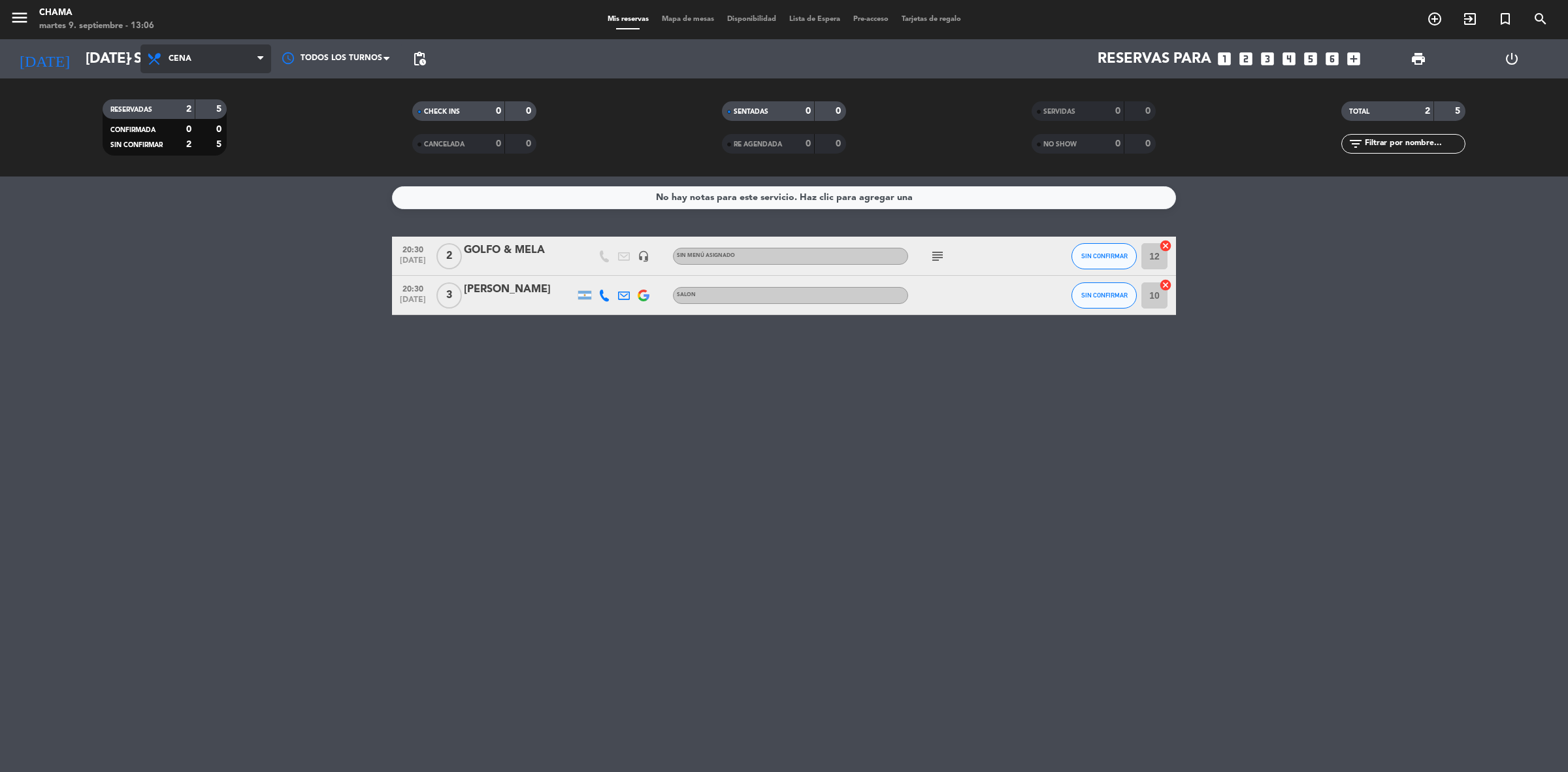
click at [210, 63] on span "Cena" at bounding box center [205, 58] width 131 height 28
click at [188, 92] on div "menu CHAMA martes 9. septiembre - 13:06 Mis reservas Mapa de mesas Disponibilid…" at bounding box center [784, 88] width 1568 height 176
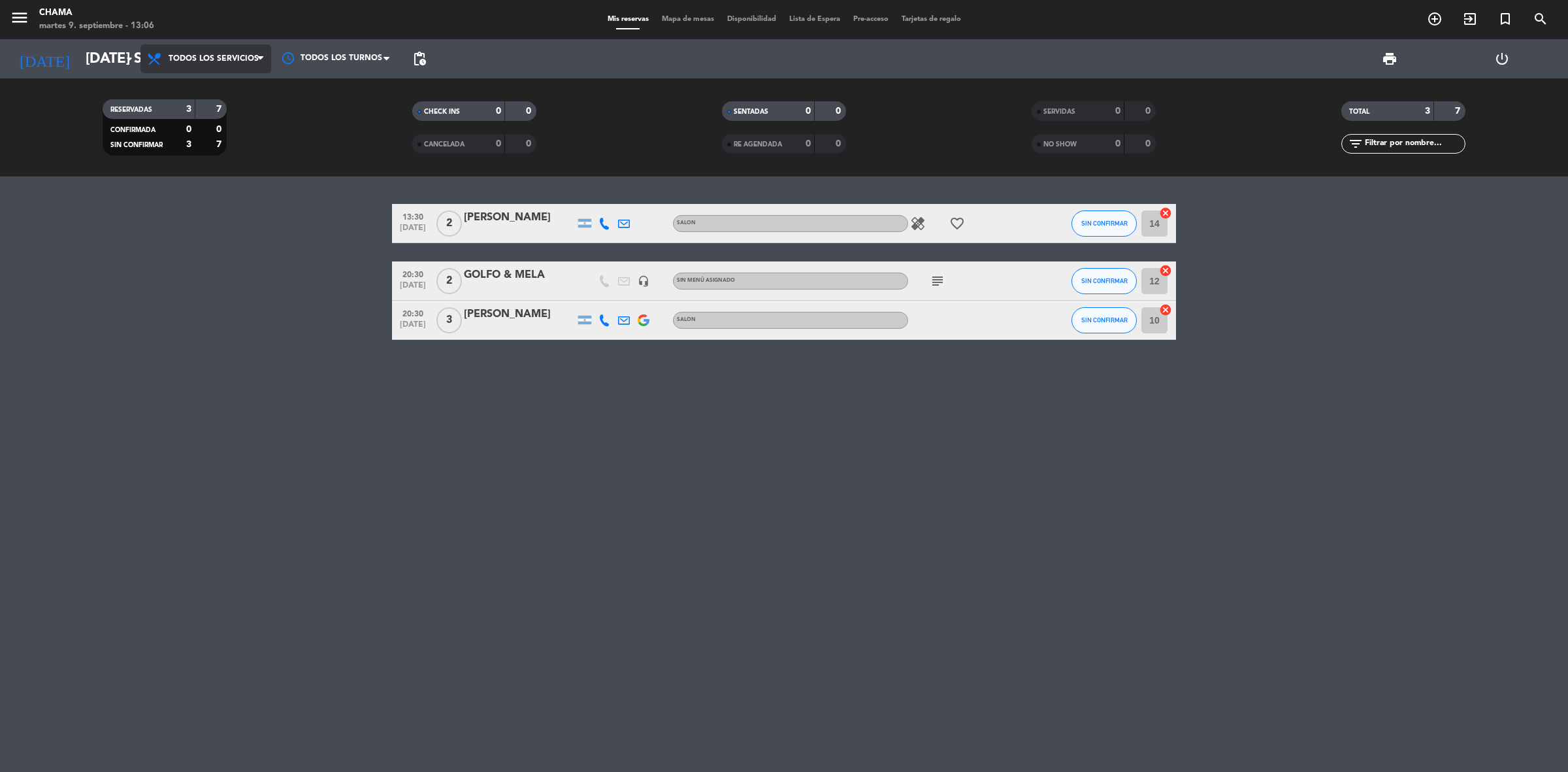
click at [182, 44] on span "Todos los servicios" at bounding box center [205, 58] width 131 height 28
click at [183, 116] on div "menu CHAMA martes 9. septiembre - 13:06 Mis reservas Mapa de mesas Disponibilid…" at bounding box center [784, 88] width 1568 height 176
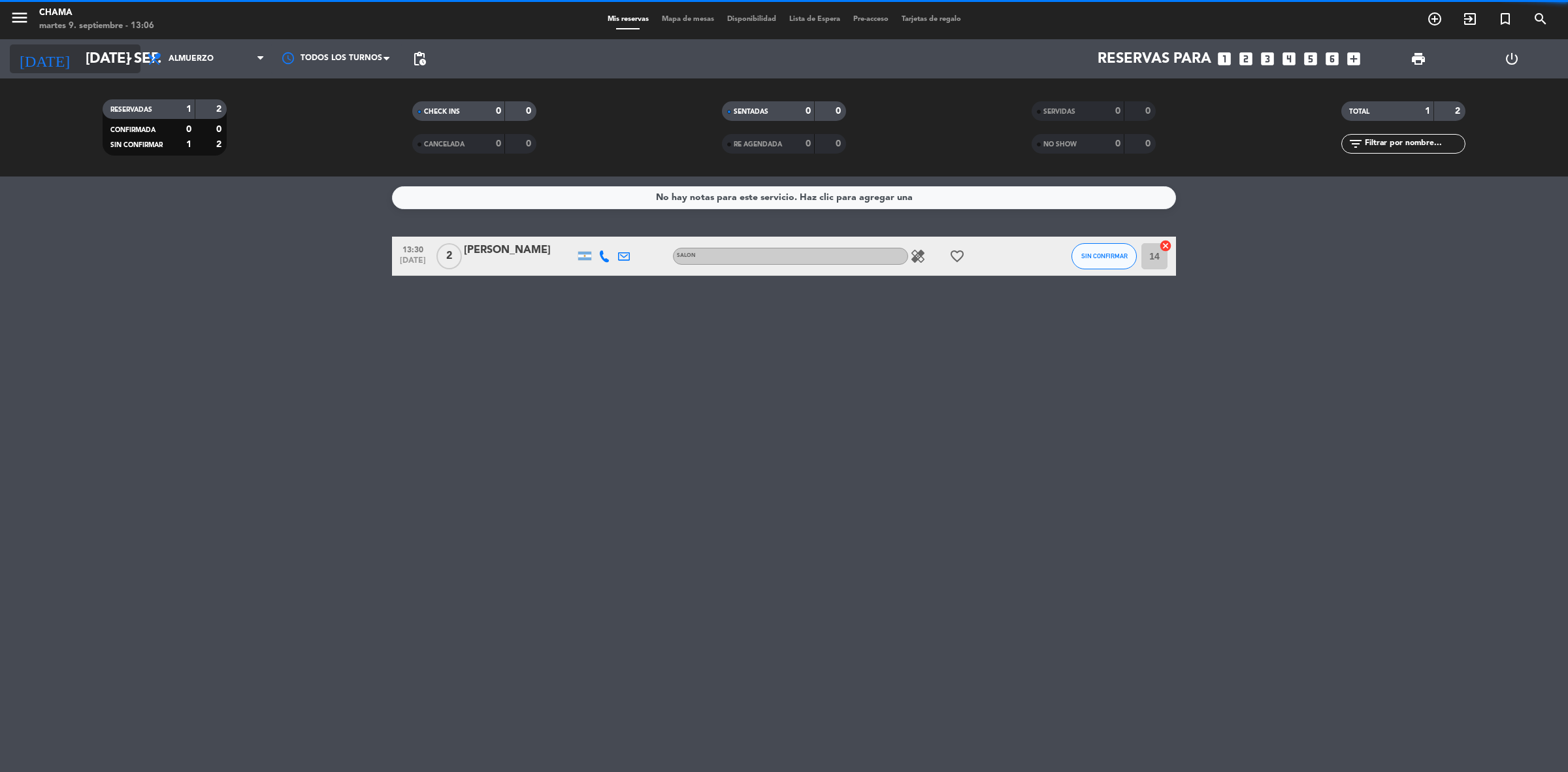
click at [79, 62] on input "[DATE] sep." at bounding box center [170, 59] width 182 height 29
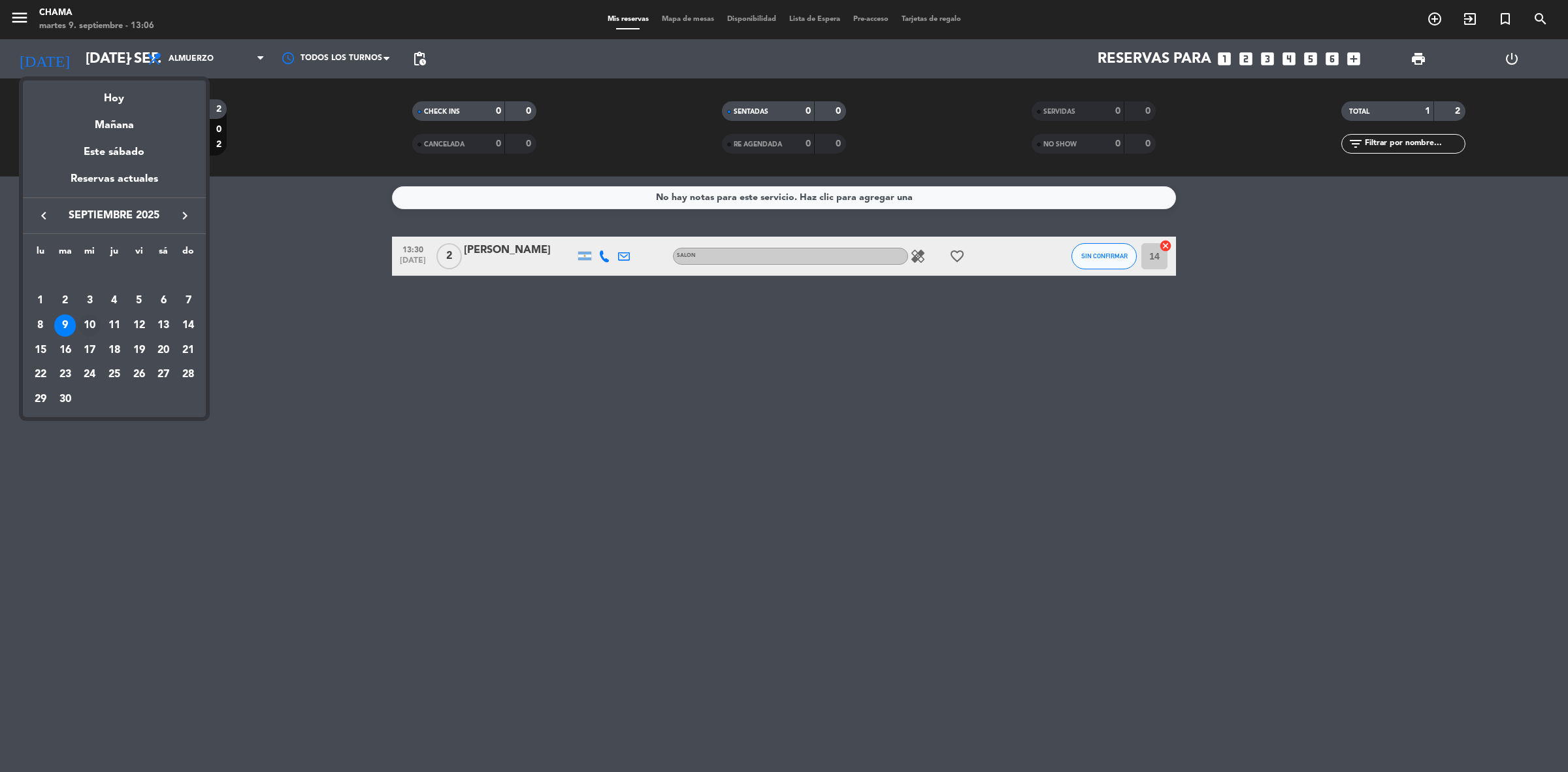
click at [90, 323] on div "10" at bounding box center [89, 325] width 23 height 23
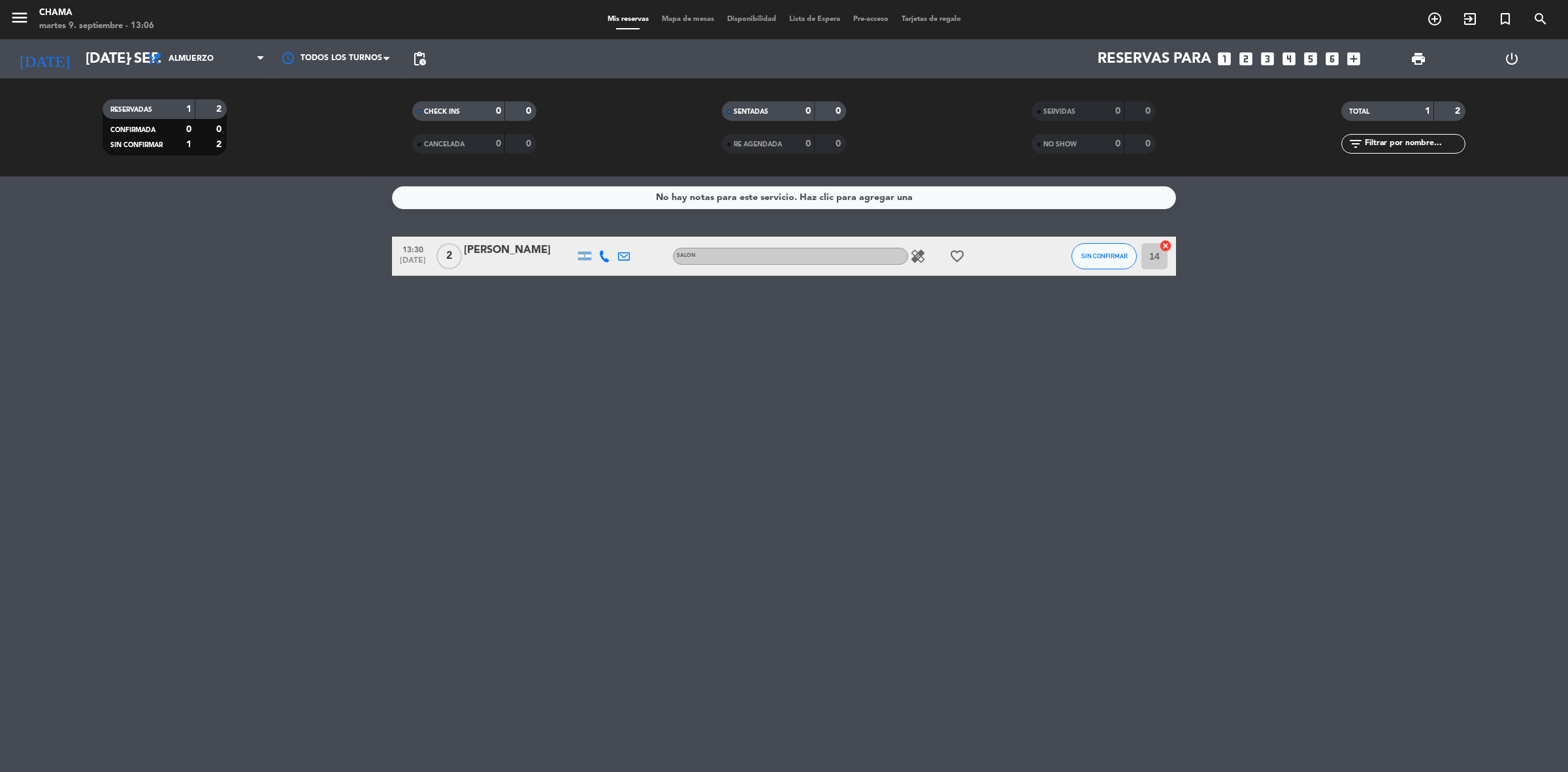
type input "mié. [DATE]"
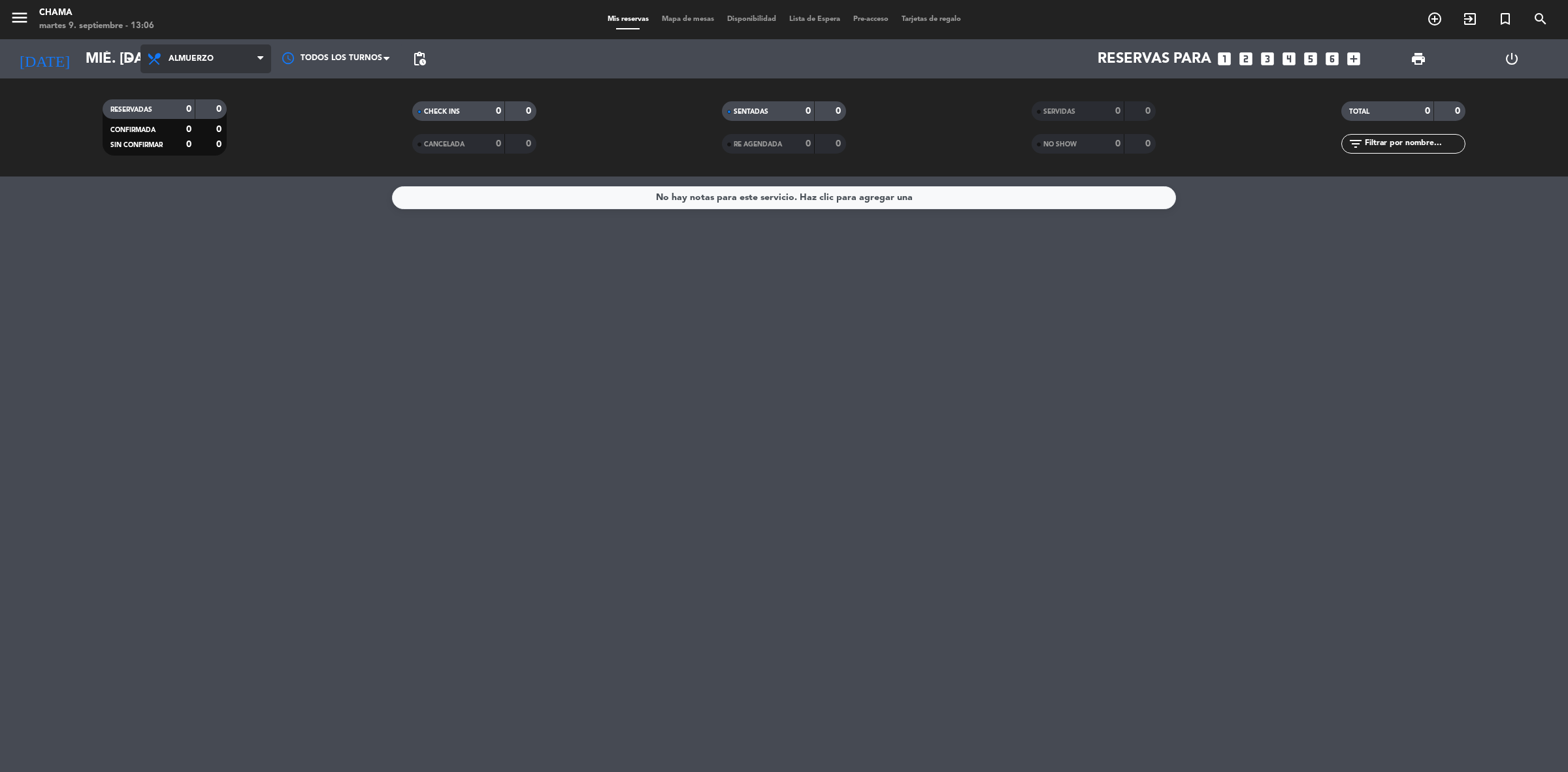
click at [157, 68] on span "Almuerzo" at bounding box center [205, 58] width 131 height 28
click at [208, 85] on div "menu CHAMA martes 9. septiembre - 13:06 Mis reservas Mapa de mesas Disponibilid…" at bounding box center [784, 88] width 1568 height 176
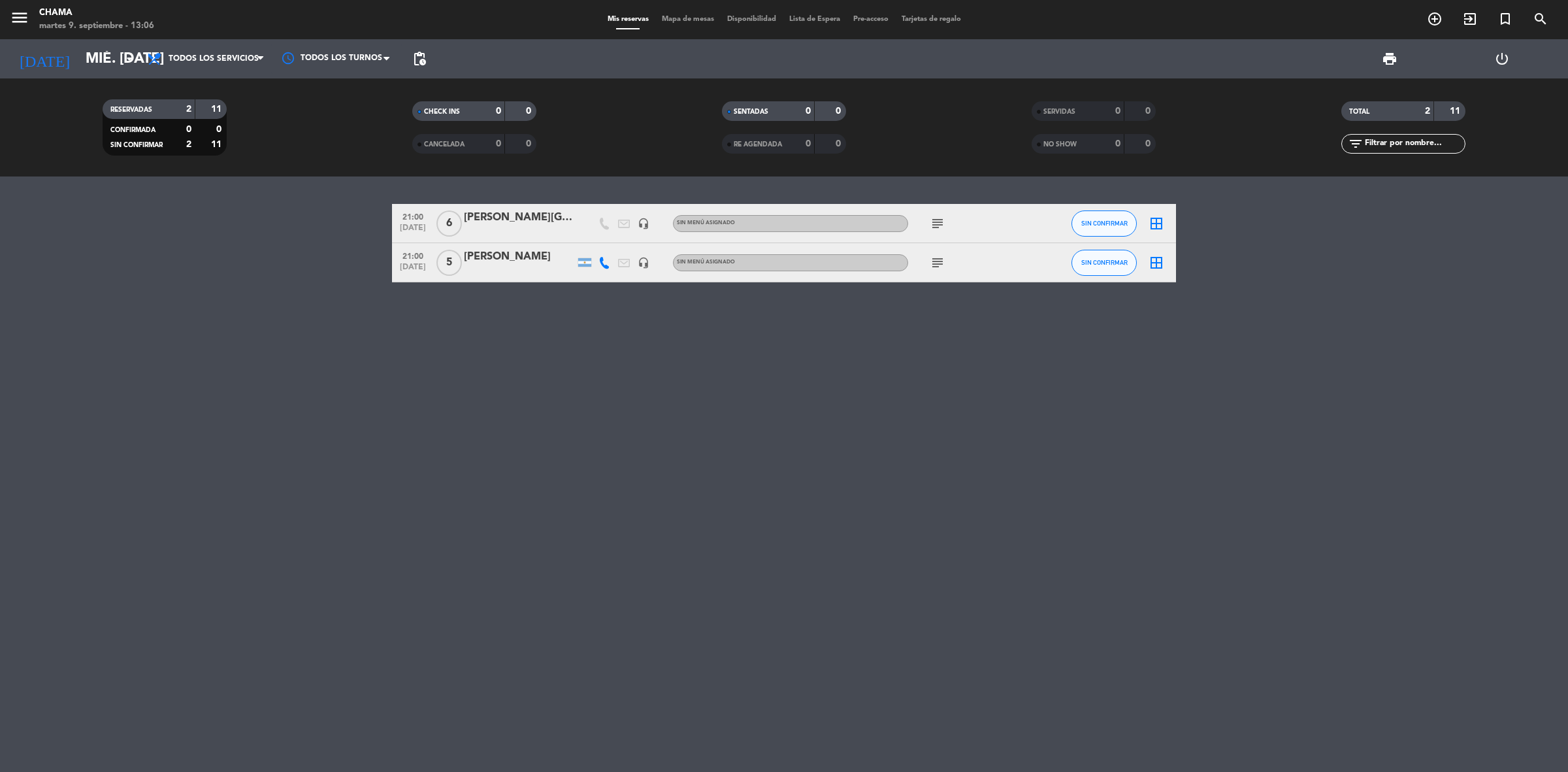
click at [1153, 264] on icon "border_all" at bounding box center [1157, 263] width 16 height 16
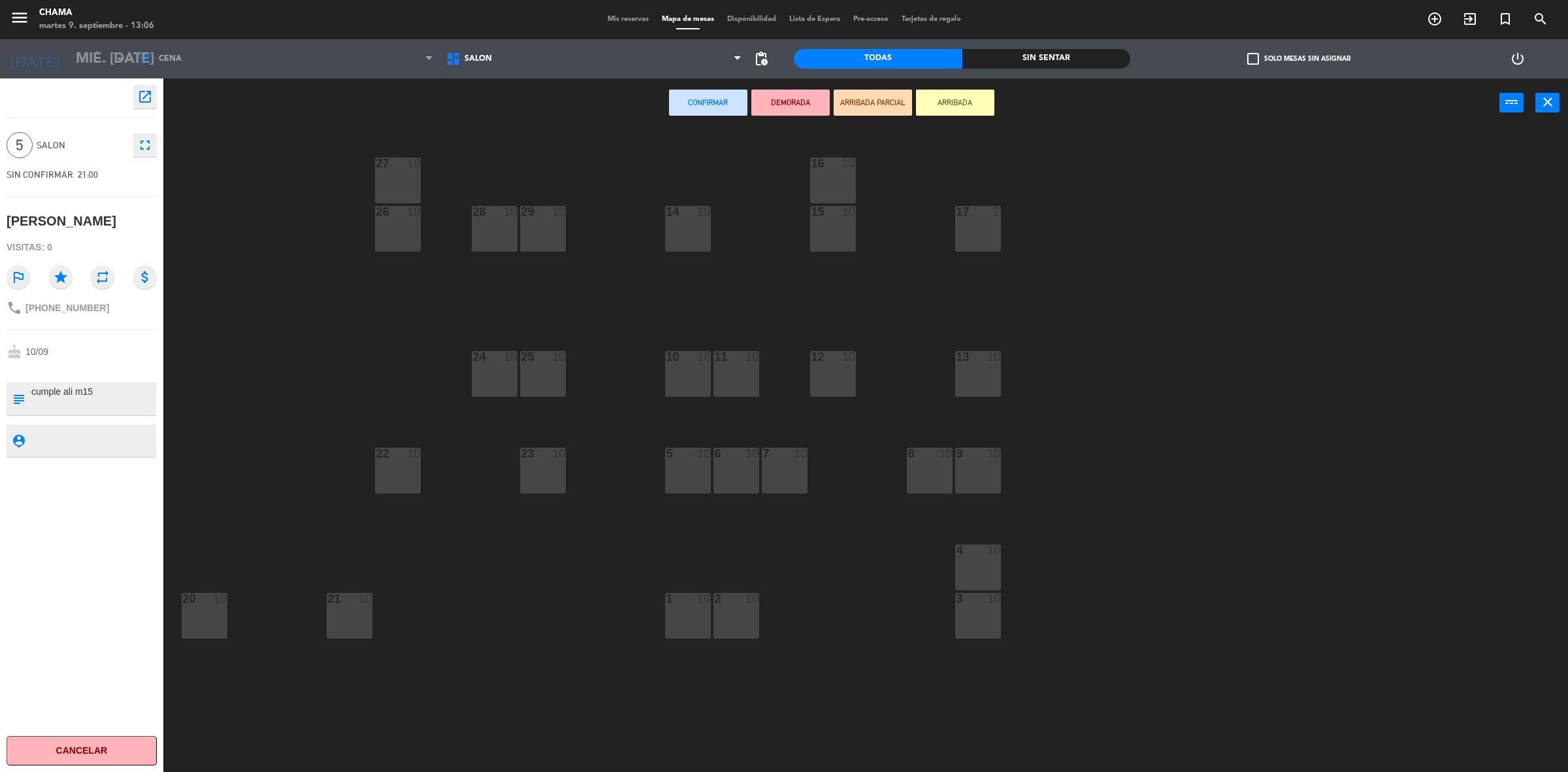
click at [846, 227] on div "15 10" at bounding box center [833, 229] width 46 height 46
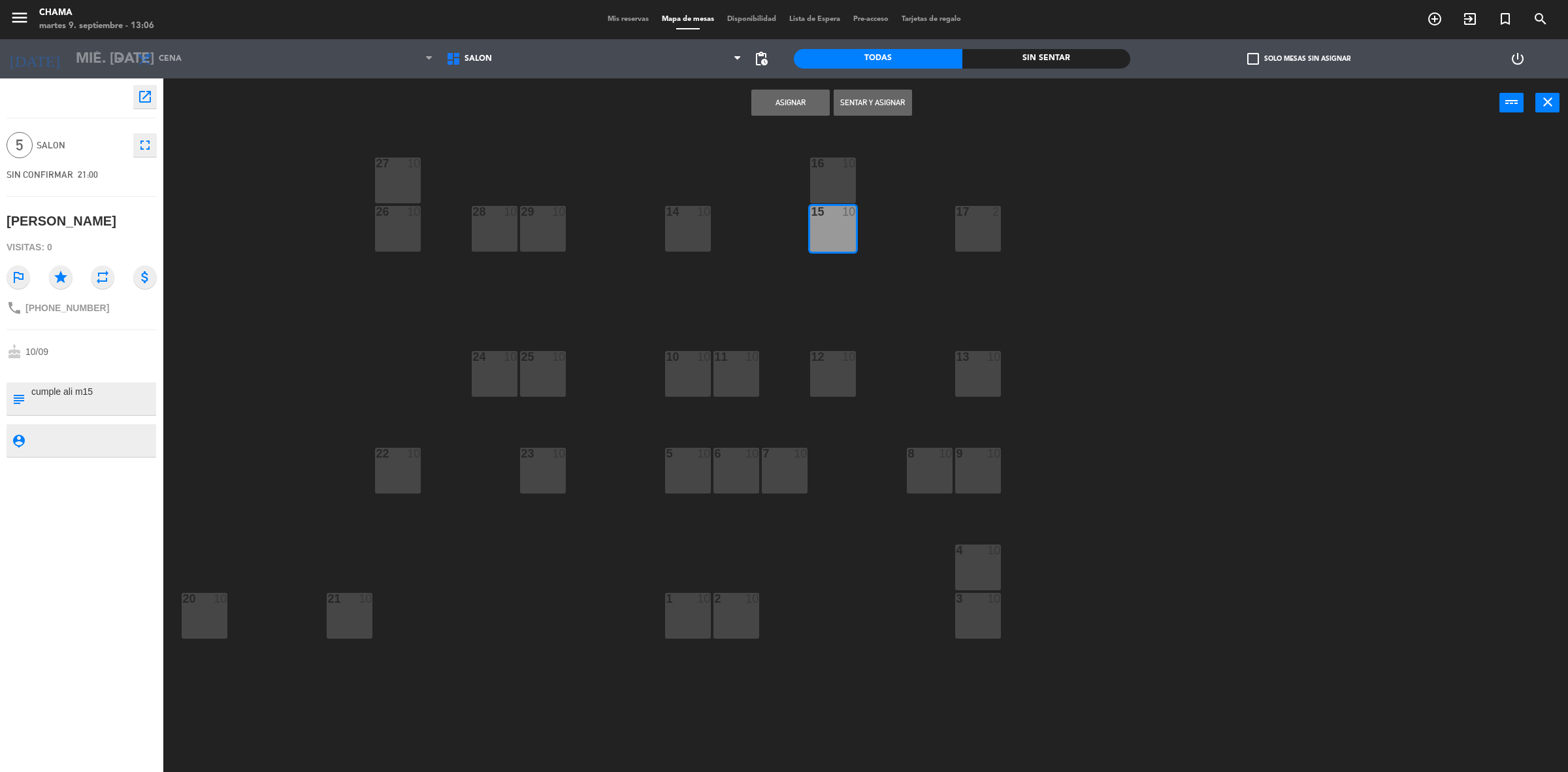
click at [821, 166] on div at bounding box center [832, 164] width 22 height 12
click at [776, 89] on button "Asignar" at bounding box center [790, 102] width 78 height 26
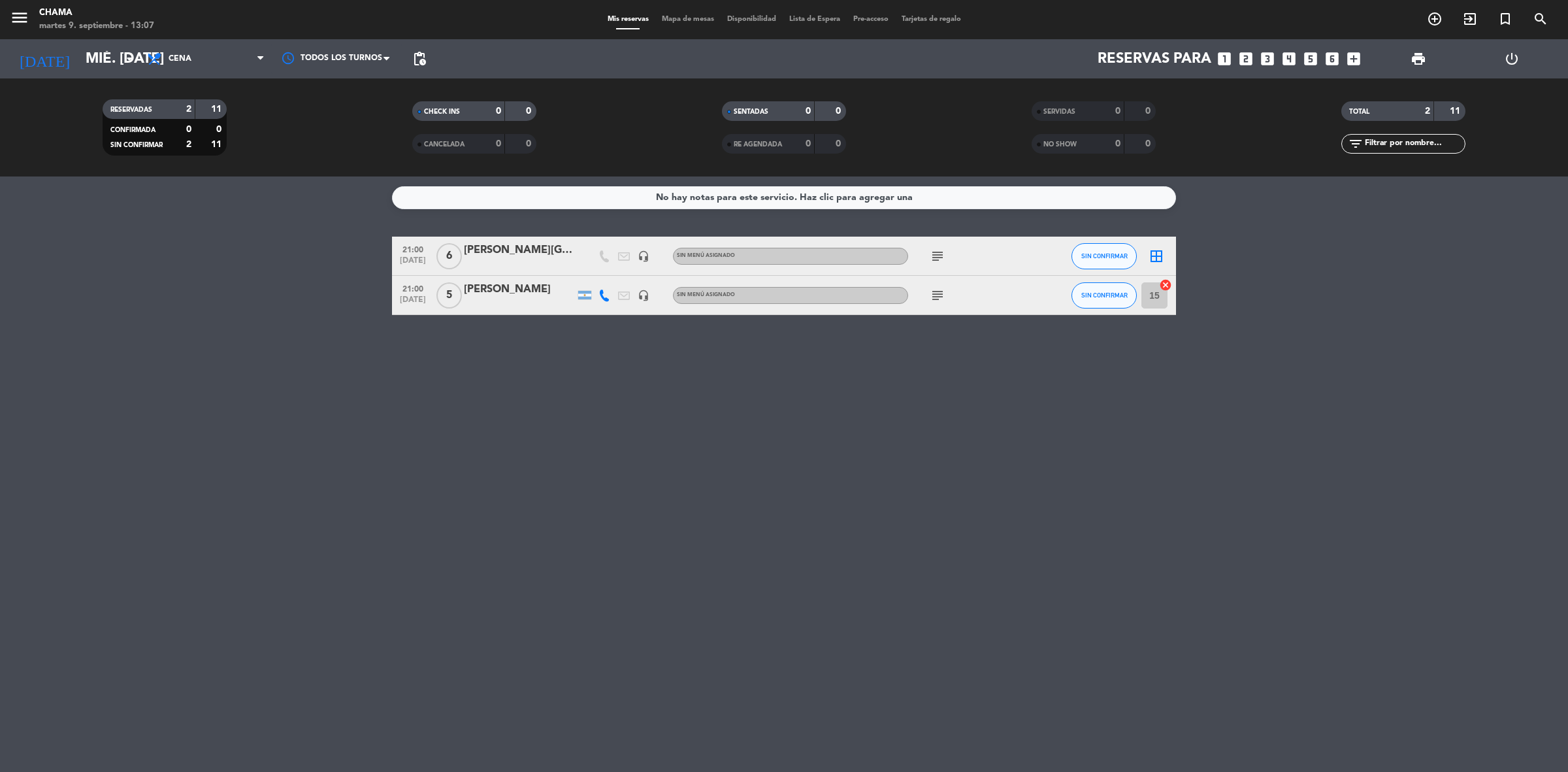
click at [1153, 248] on icon "border_all" at bounding box center [1157, 256] width 16 height 16
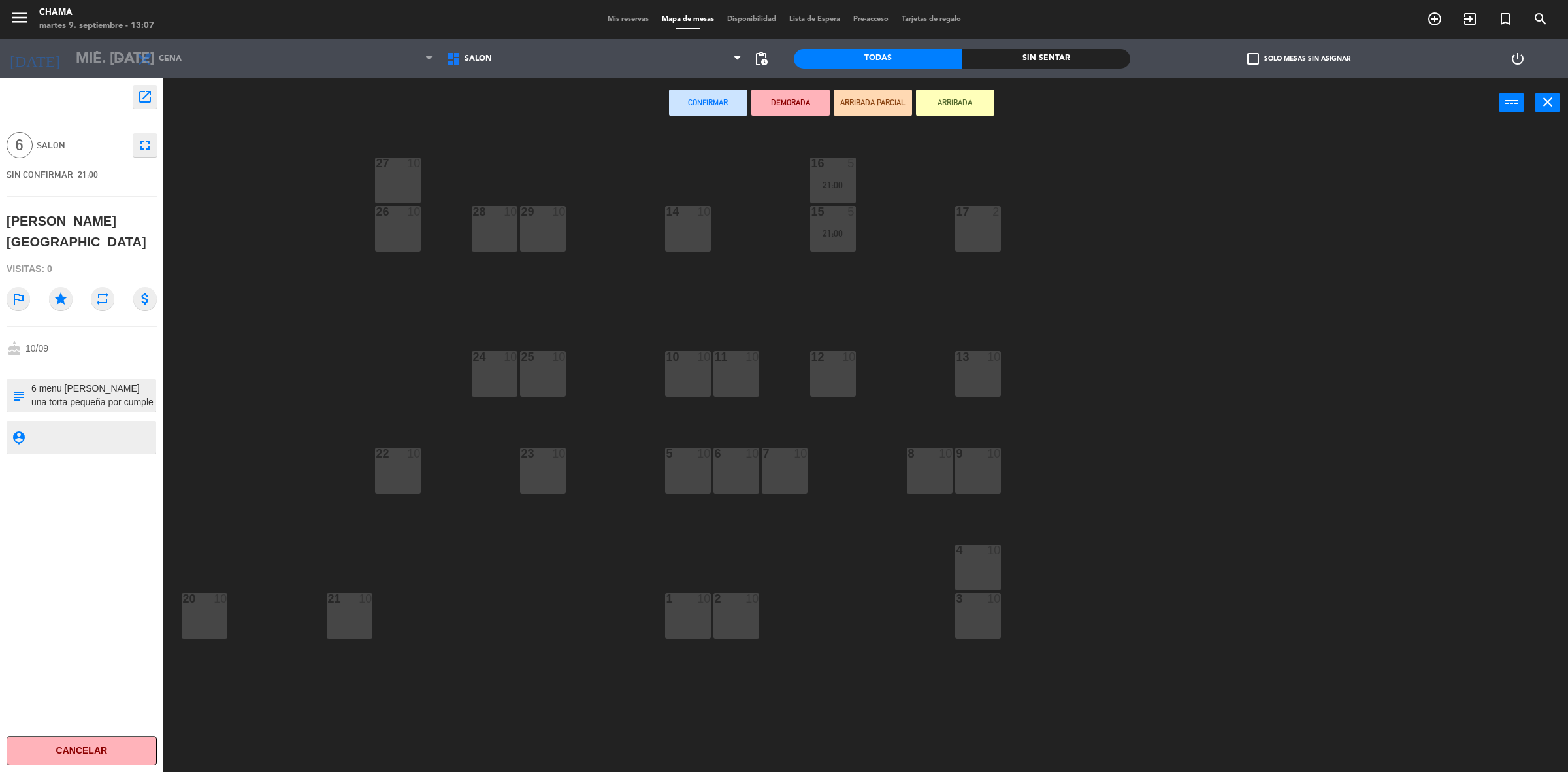
click at [681, 485] on div "5 10" at bounding box center [688, 470] width 46 height 46
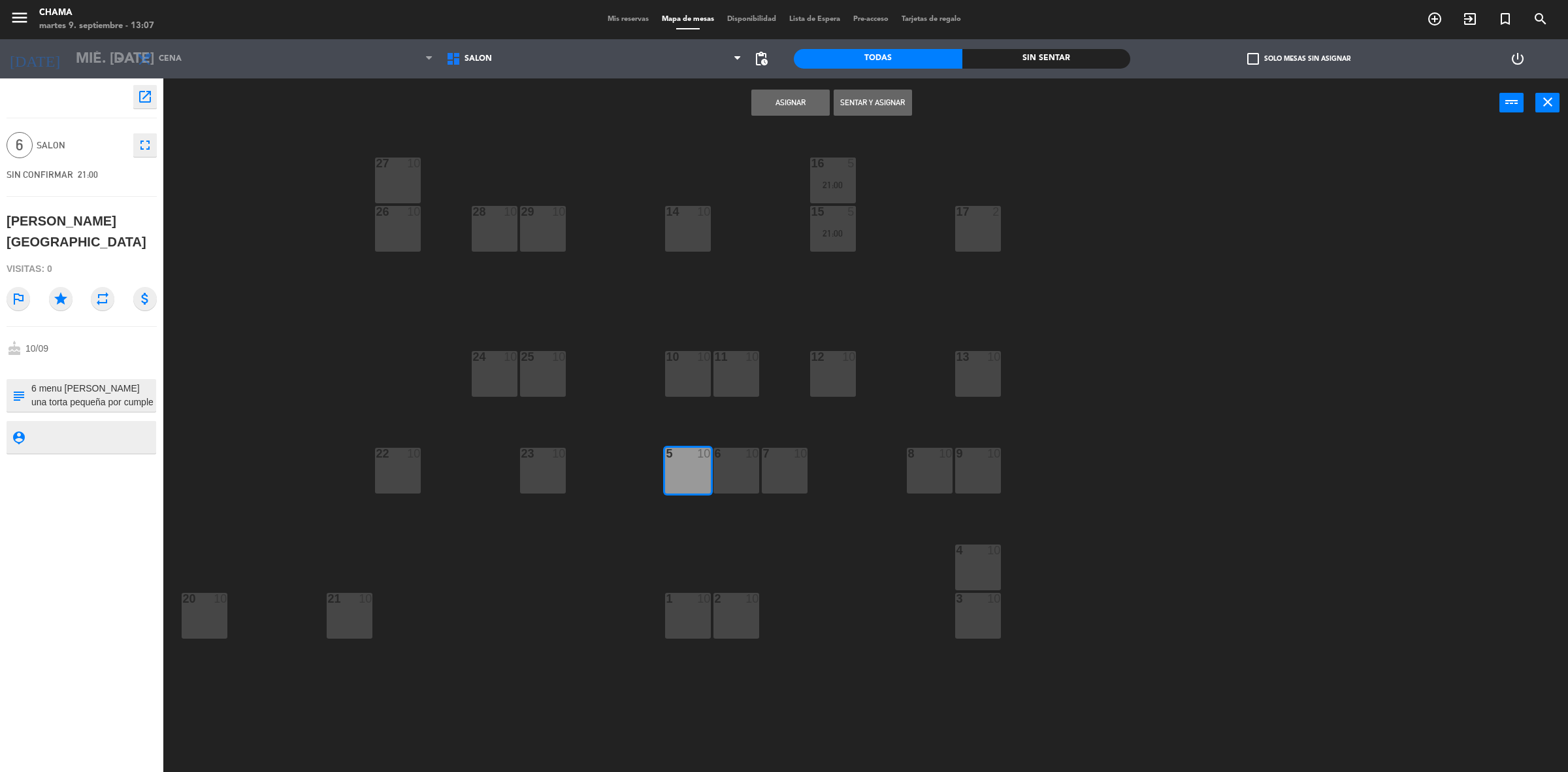
click at [728, 485] on div "6 10" at bounding box center [736, 470] width 46 height 46
click at [758, 479] on div "6 10" at bounding box center [736, 470] width 46 height 46
click at [766, 479] on div "7 10" at bounding box center [784, 470] width 46 height 46
click at [742, 469] on div "6 10" at bounding box center [736, 470] width 46 height 46
click at [779, 109] on button "Asignar" at bounding box center [790, 102] width 78 height 26
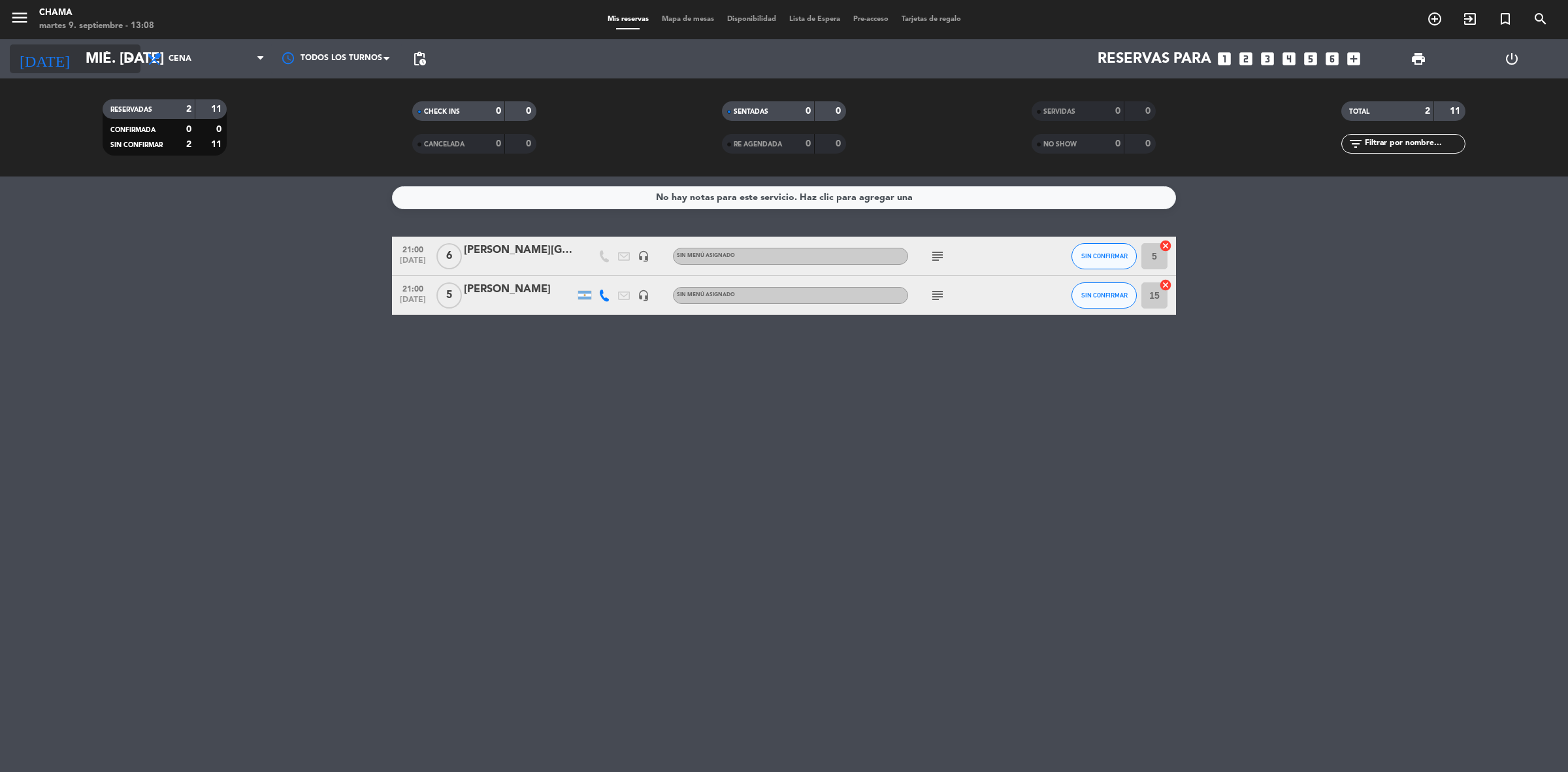
click at [79, 54] on input "mié. [DATE]" at bounding box center [170, 59] width 182 height 29
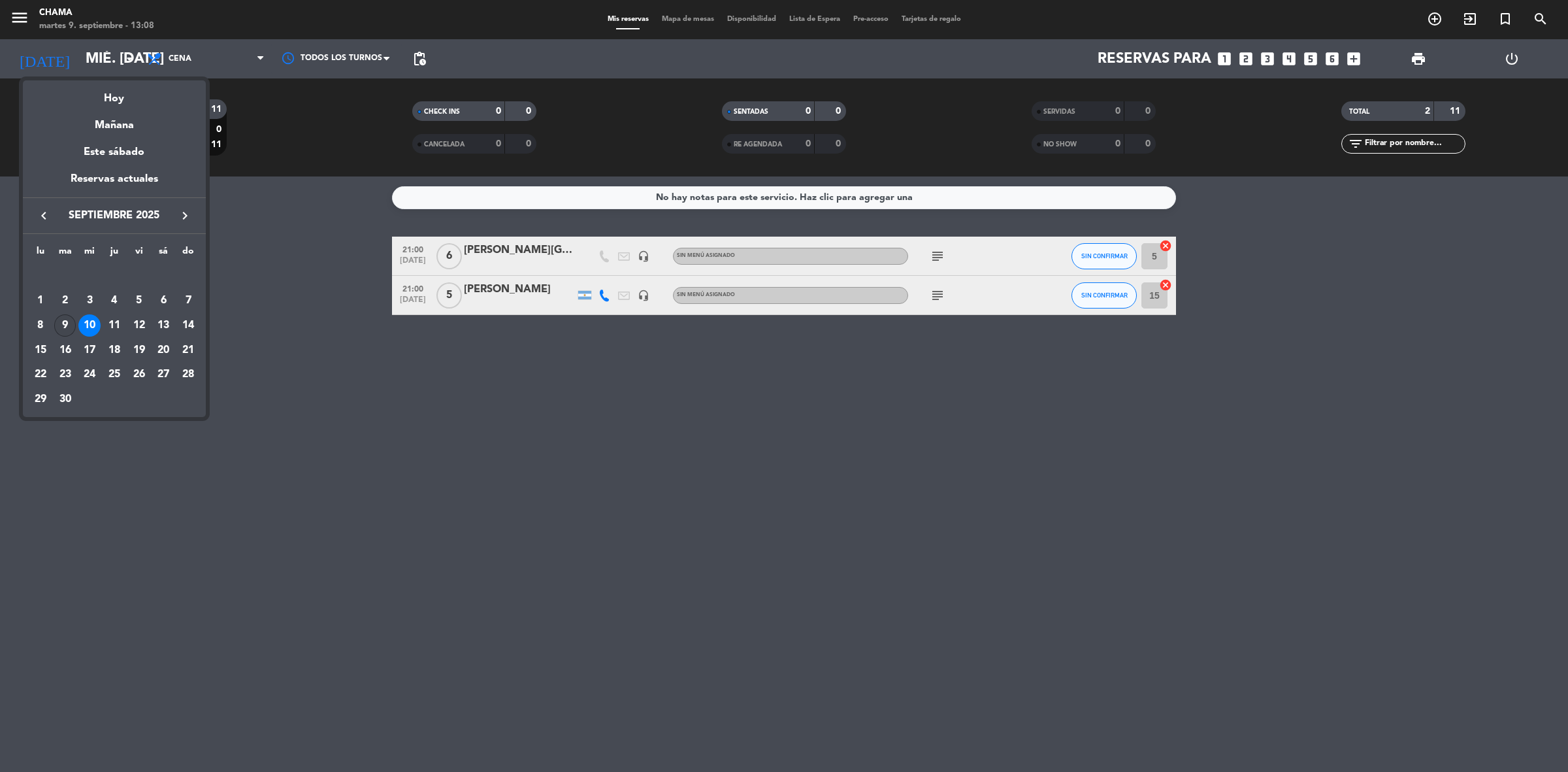
click at [60, 321] on div "9" at bounding box center [66, 325] width 23 height 23
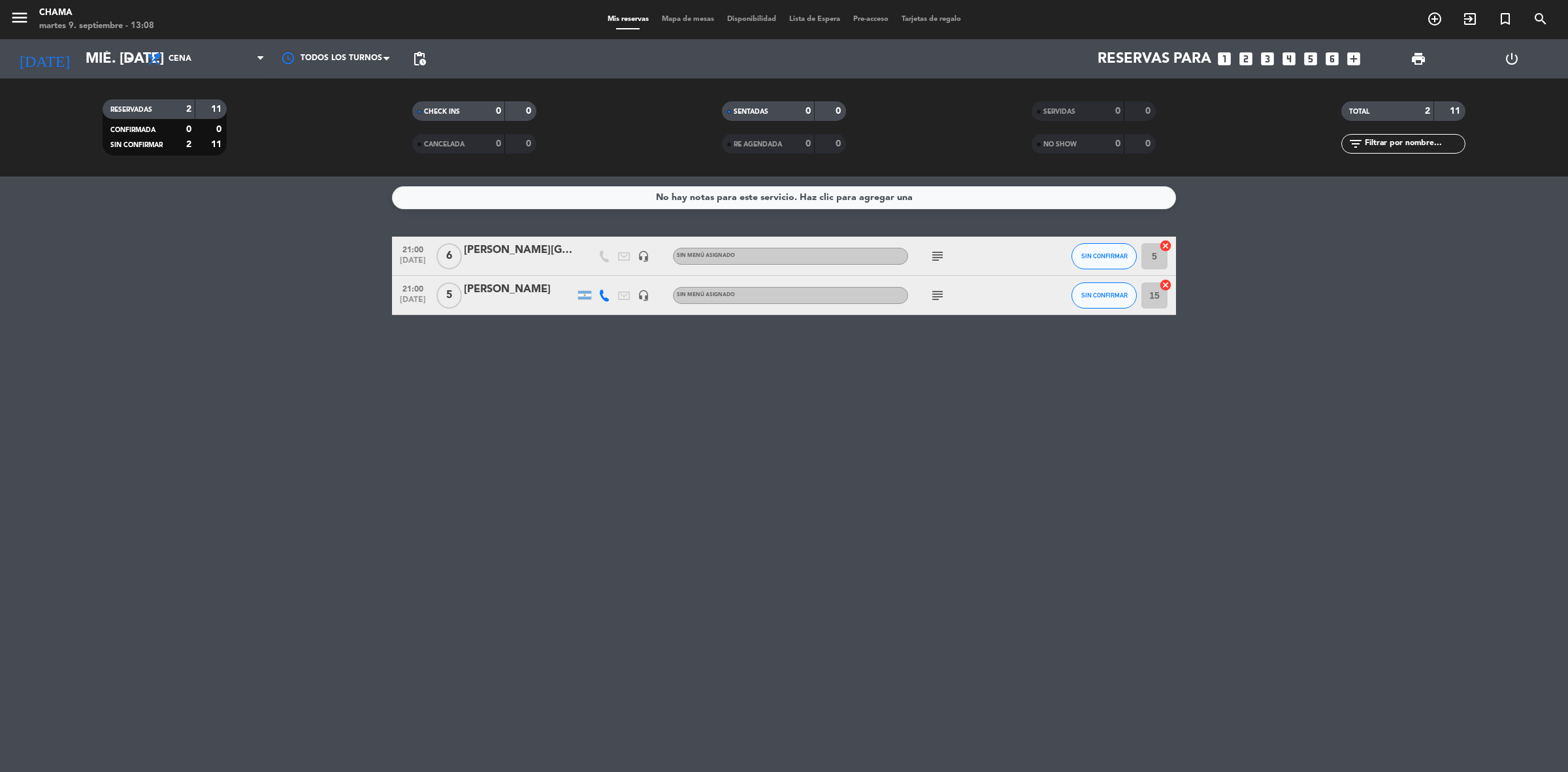
type input "[DATE] sep."
click at [196, 60] on span "Cena" at bounding box center [205, 58] width 131 height 28
click at [191, 80] on div "menu CHAMA martes 9. septiembre - 13:08 Mis reservas Mapa de mesas Disponibilid…" at bounding box center [784, 88] width 1568 height 176
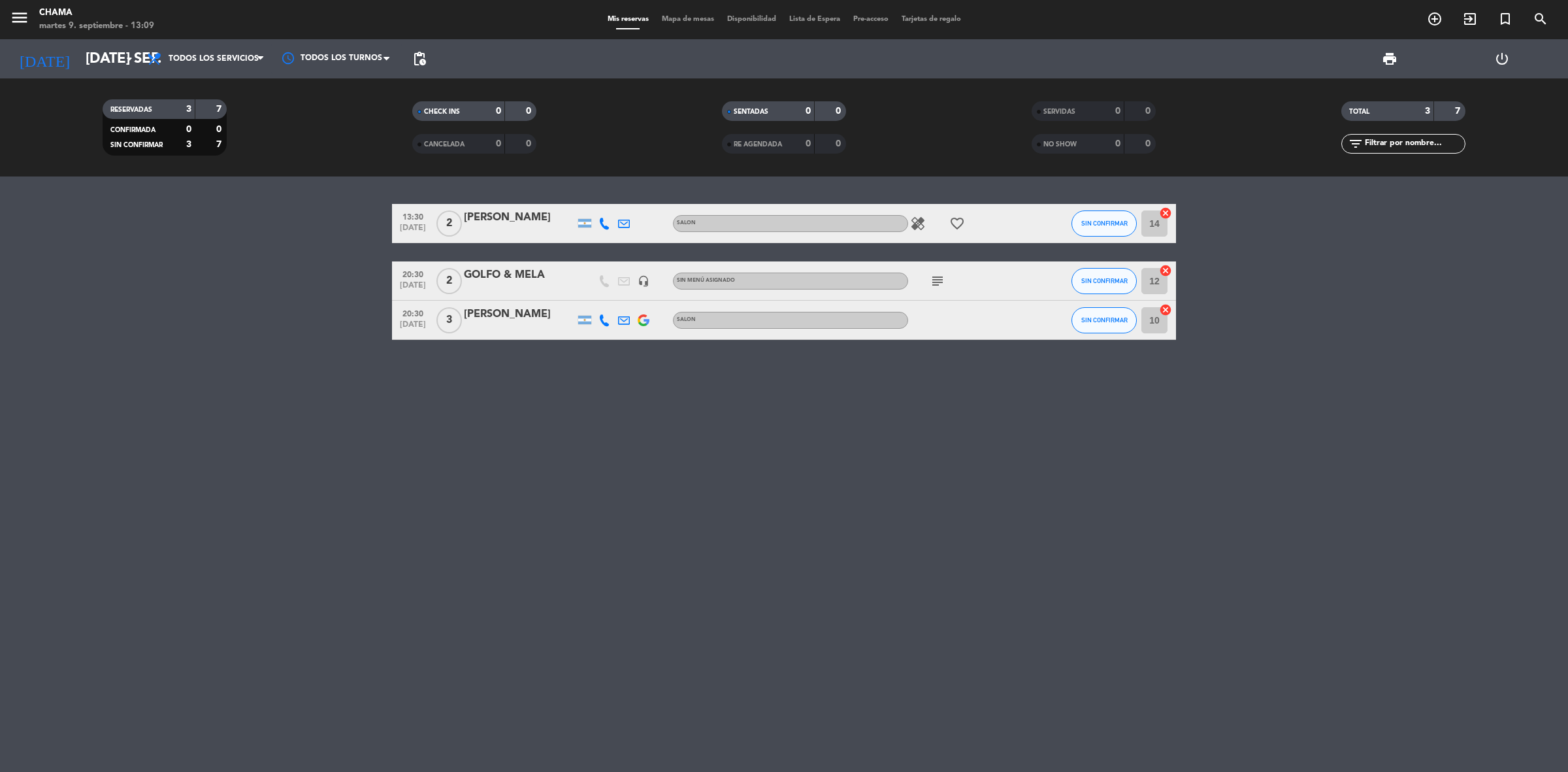
click at [959, 222] on icon "favorite_border" at bounding box center [957, 223] width 16 height 16
click at [959, 222] on icon "favorite_border" at bounding box center [957, 223] width 16 height 16
